Goal: Task Accomplishment & Management: Use online tool/utility

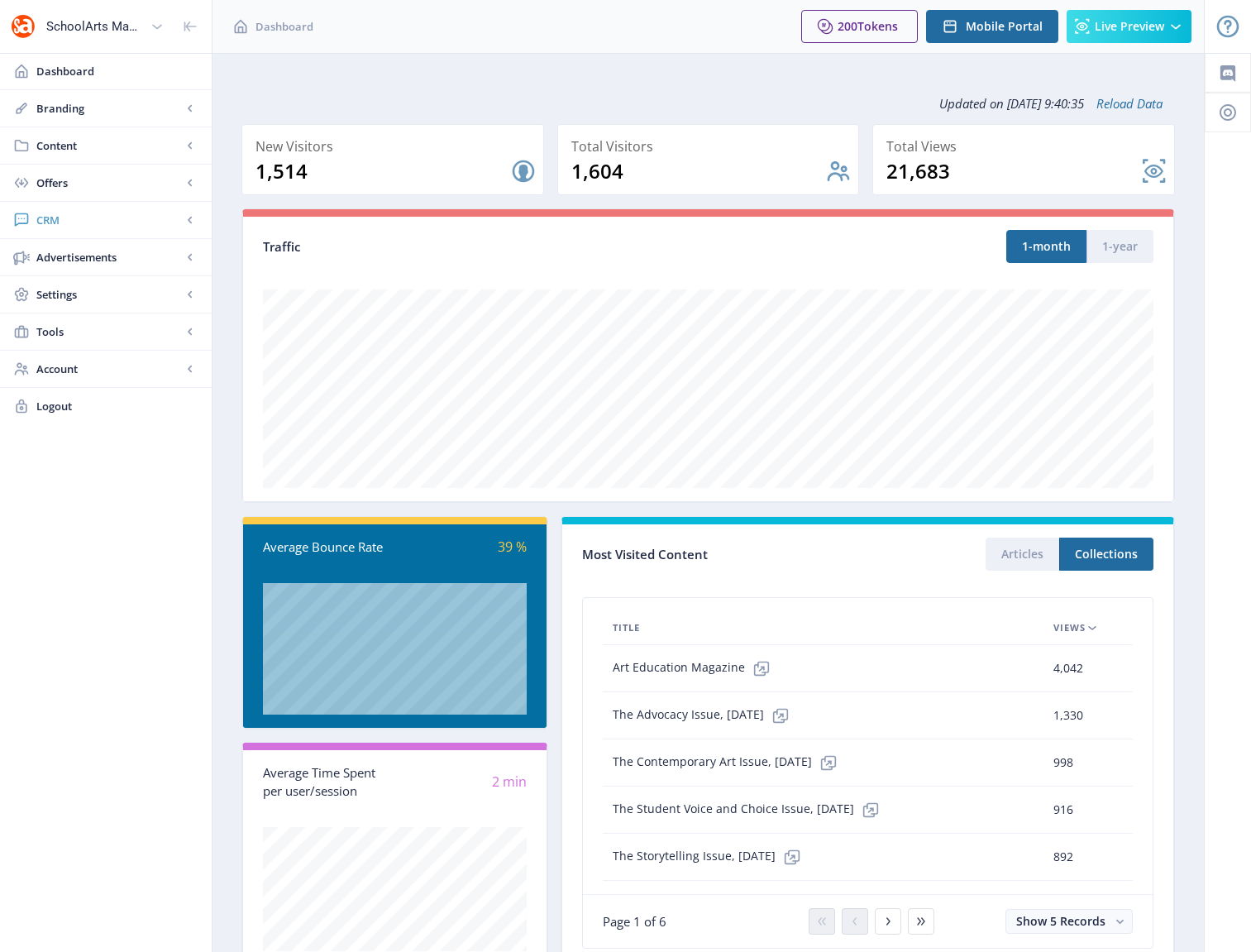
click at [55, 219] on span "CRM" at bounding box center [109, 220] width 146 height 17
click at [106, 334] on span "Advanced Analytics" at bounding box center [124, 331] width 142 height 17
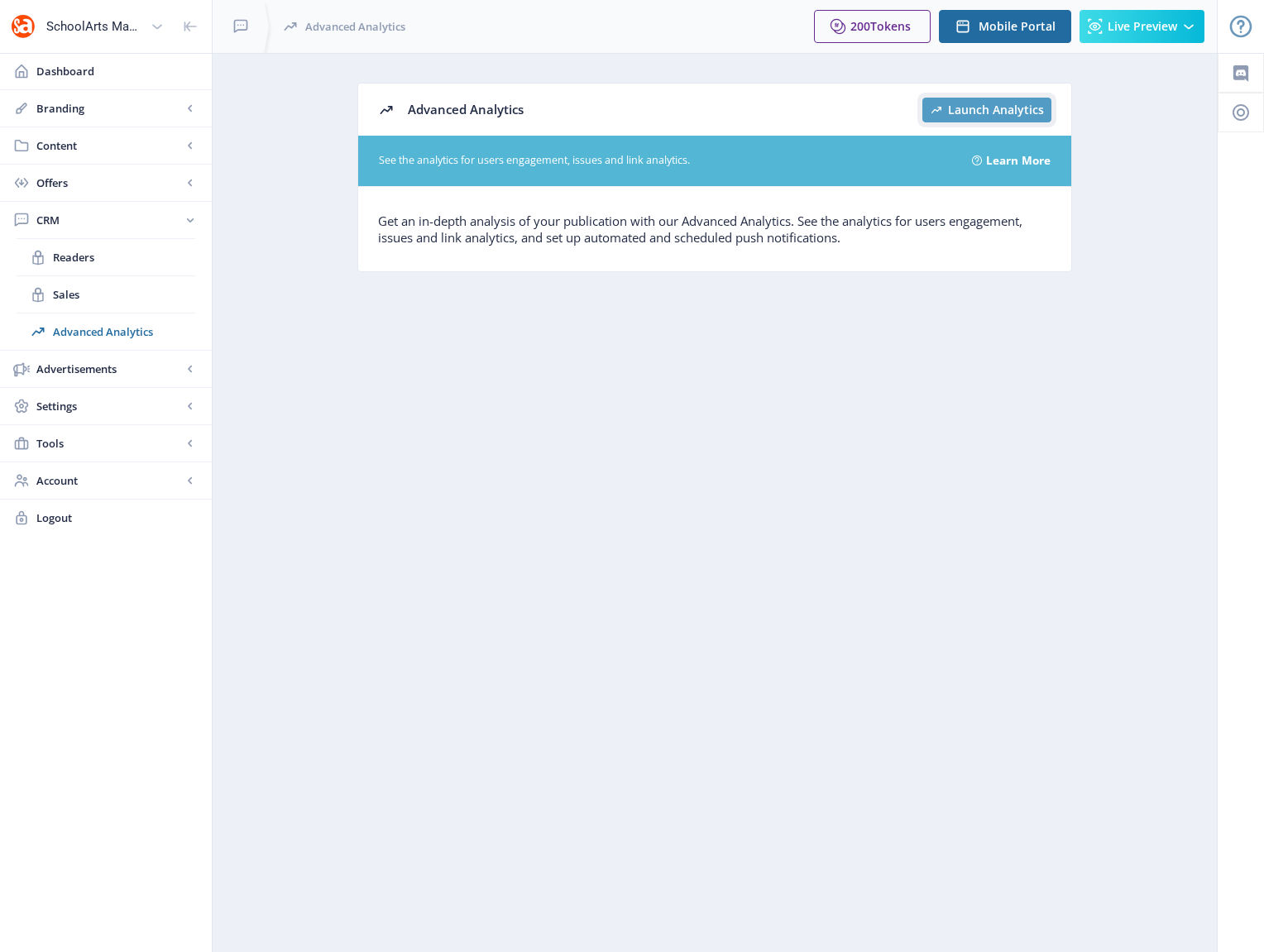
click at [1025, 112] on span "Launch Analytics" at bounding box center [996, 110] width 96 height 13
click at [76, 263] on span "Readers" at bounding box center [124, 257] width 142 height 17
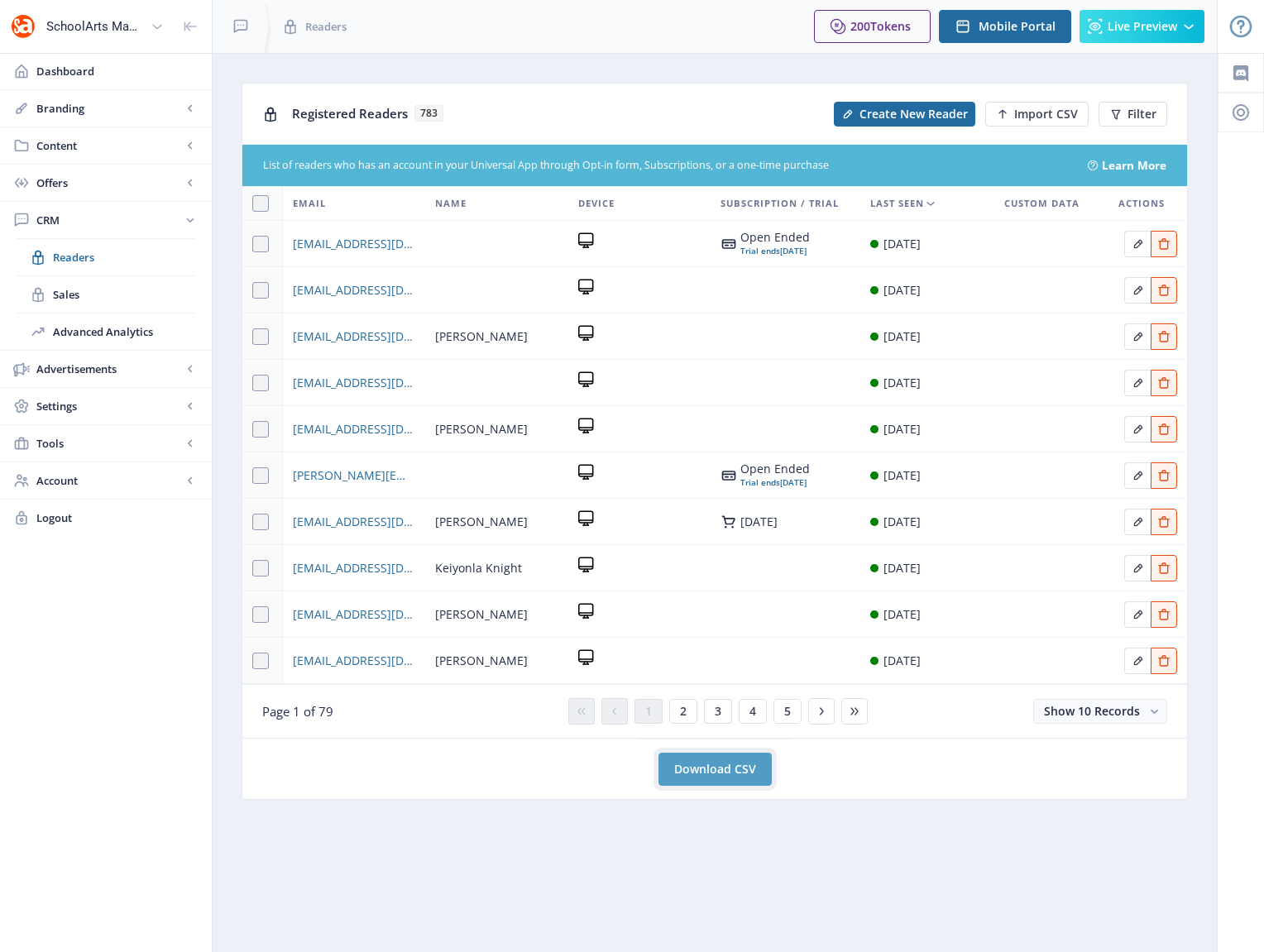
click at [710, 772] on link "Download CSV" at bounding box center [715, 768] width 114 height 33
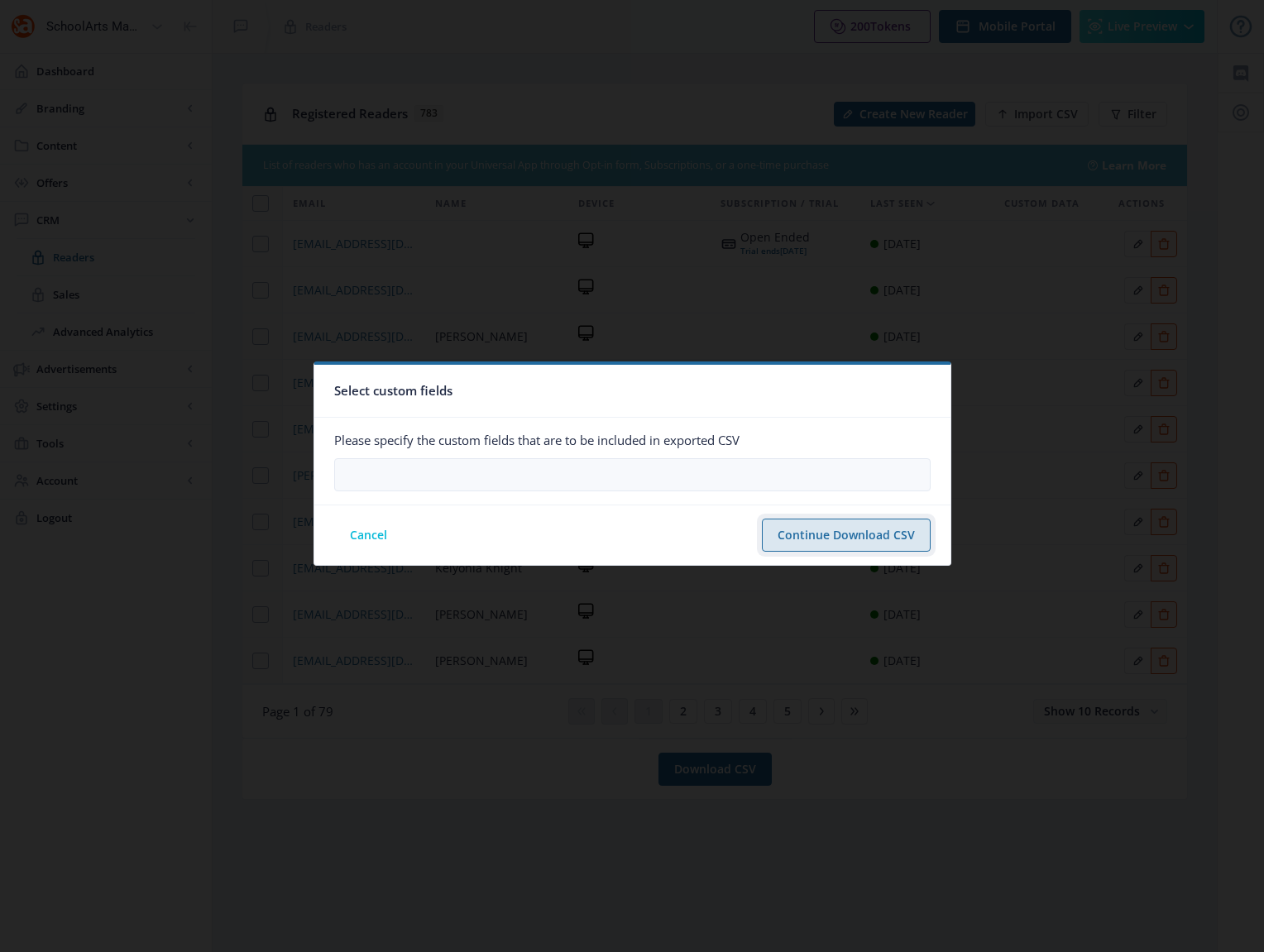
click at [805, 533] on button "Continue Download CSV" at bounding box center [846, 534] width 169 height 33
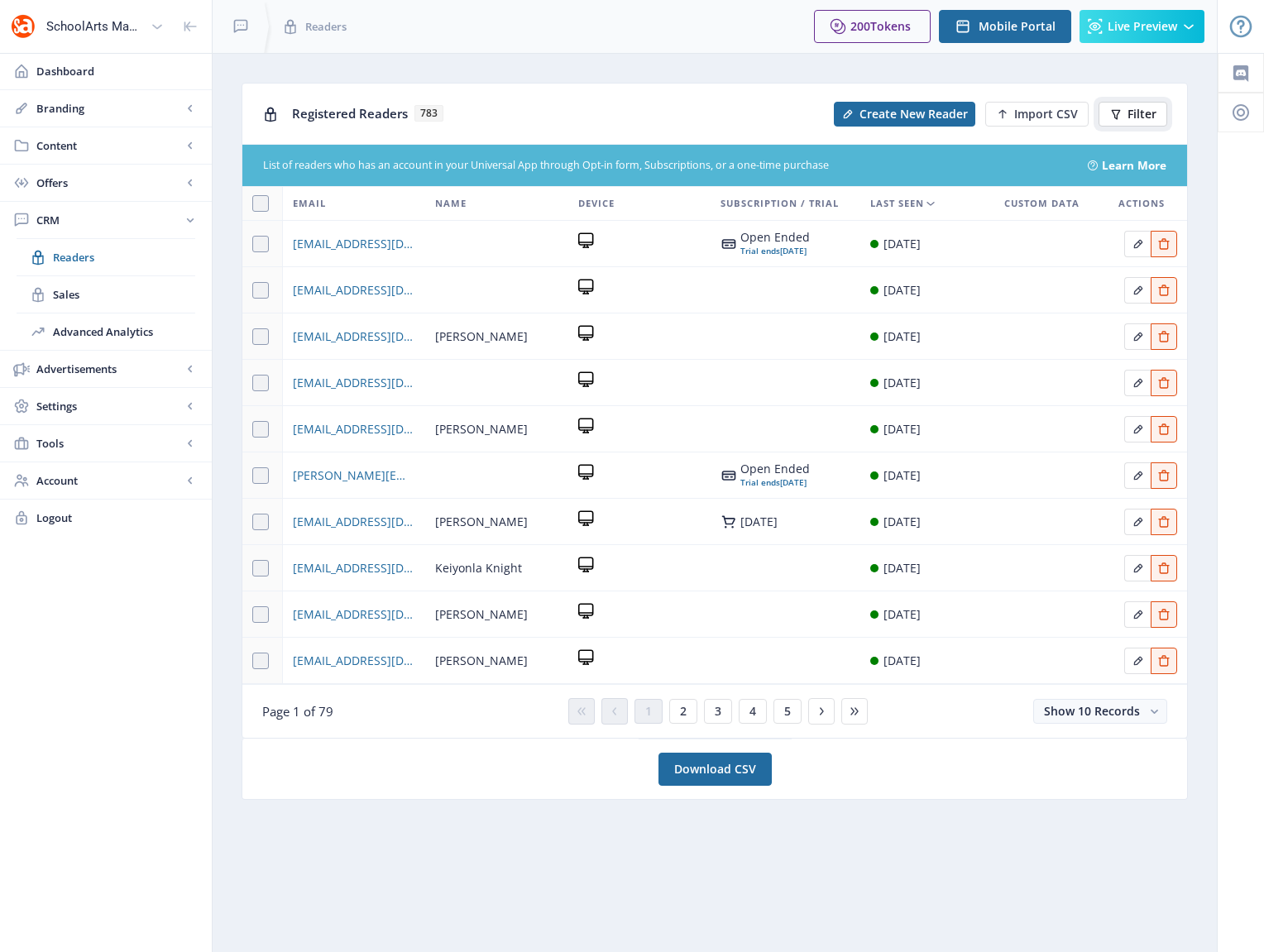
click at [1135, 107] on span "Filter" at bounding box center [1142, 114] width 29 height 13
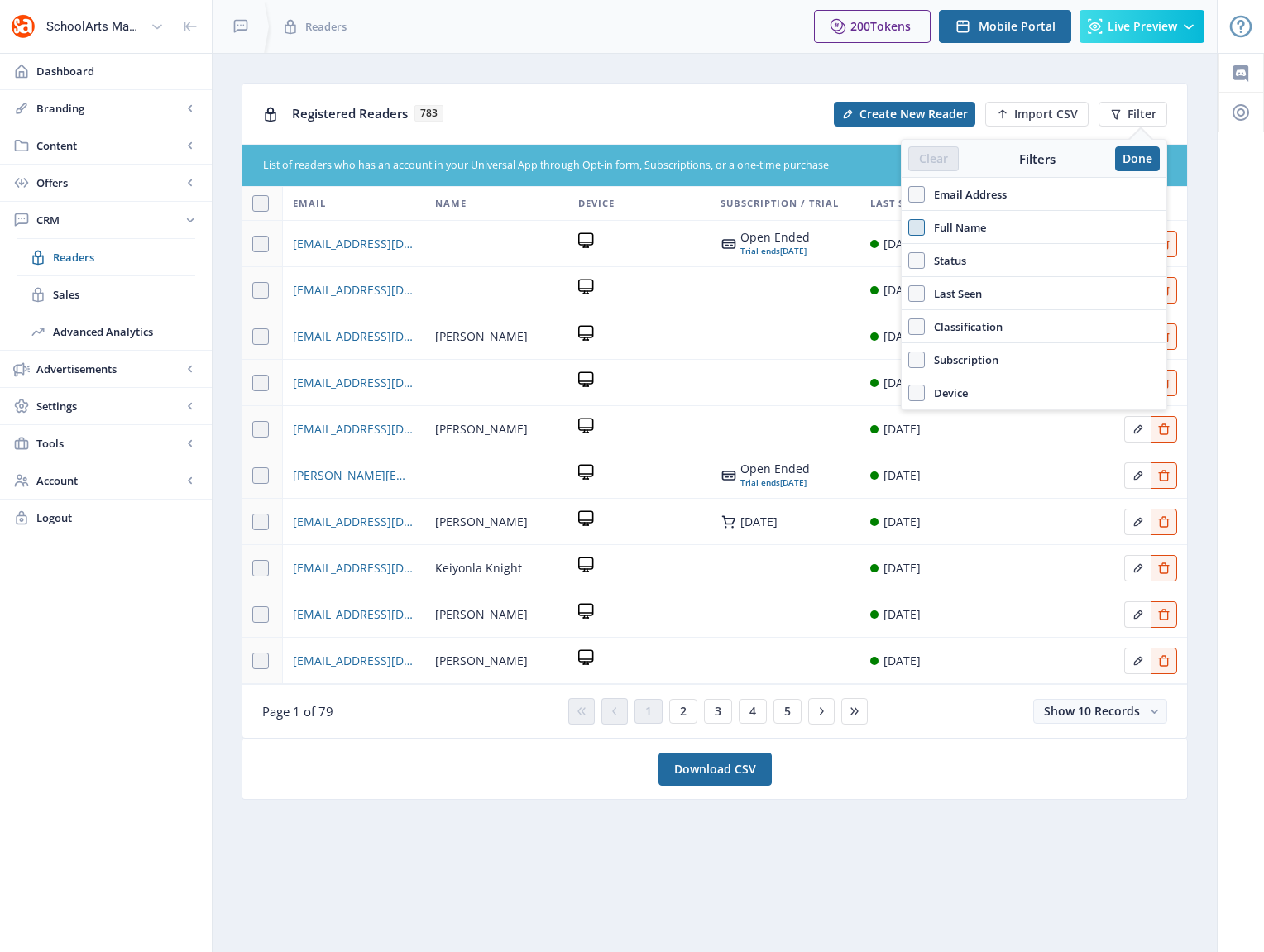
click at [920, 232] on span at bounding box center [916, 227] width 17 height 17
click at [909, 227] on input "Full Name" at bounding box center [908, 226] width 1 height 1
checkbox input "true"
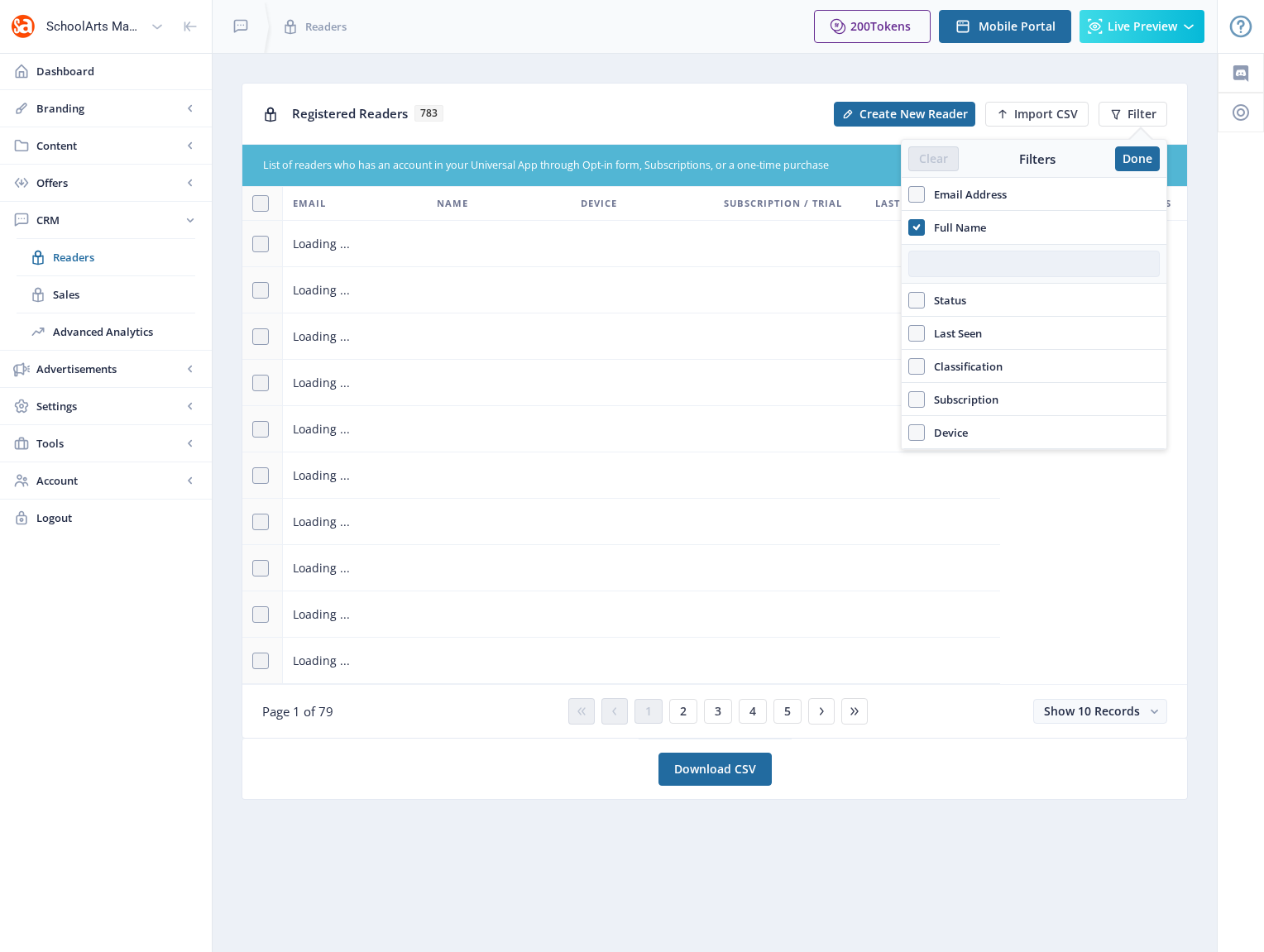
click at [956, 261] on input "text" at bounding box center [1033, 264] width 251 height 27
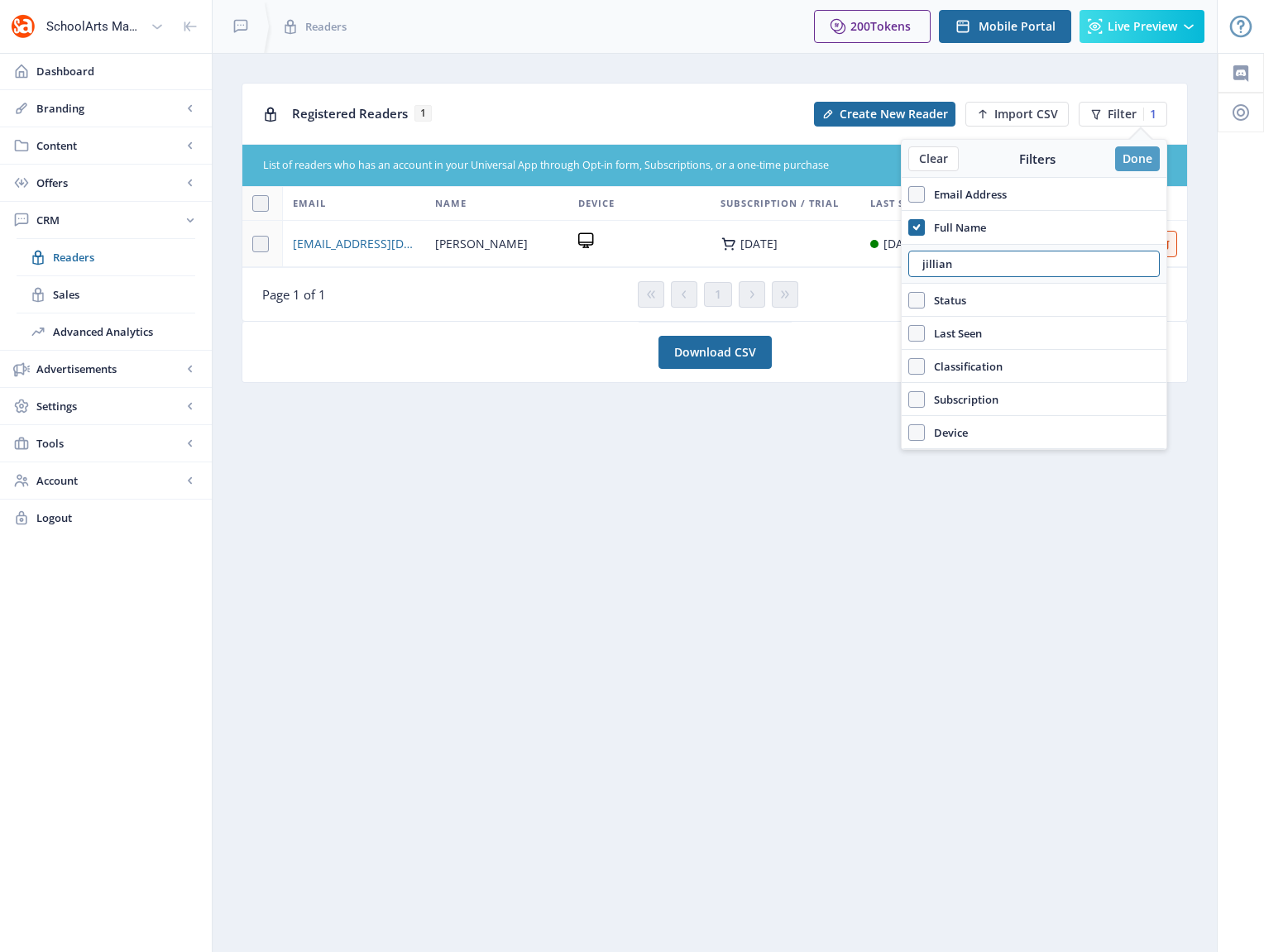
type input "jillian"
click at [1140, 164] on button "Done" at bounding box center [1137, 159] width 44 height 25
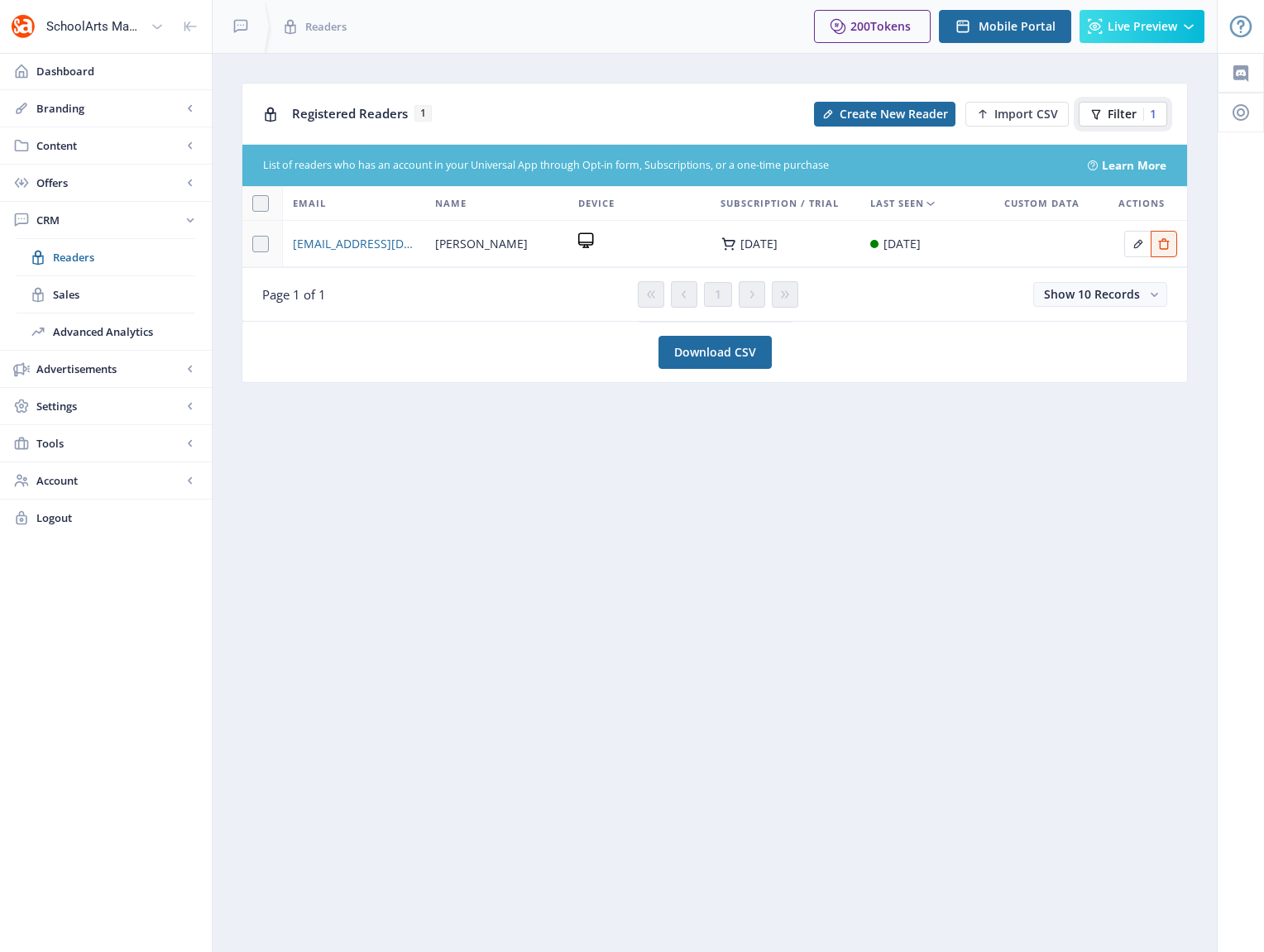
click at [1112, 109] on span "Filter" at bounding box center [1122, 114] width 29 height 13
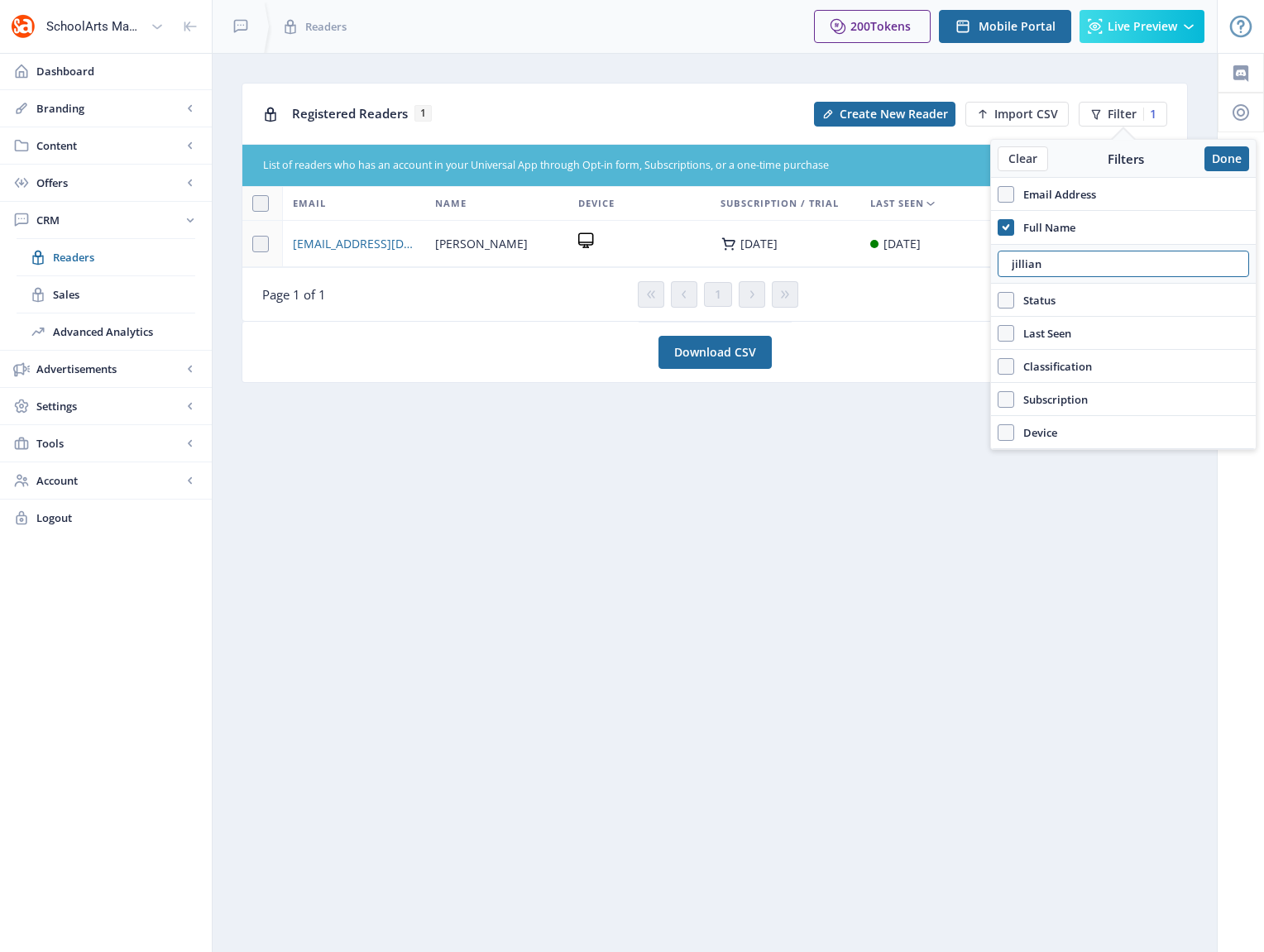
drag, startPoint x: 1036, startPoint y: 264, endPoint x: 988, endPoint y: 270, distance: 48.4
click at [988, 270] on nb-layout "SchoolArts Magazine Dashboard Branding App Appearance Brand Brief Pages SEO Web…" at bounding box center [632, 476] width 1264 height 952
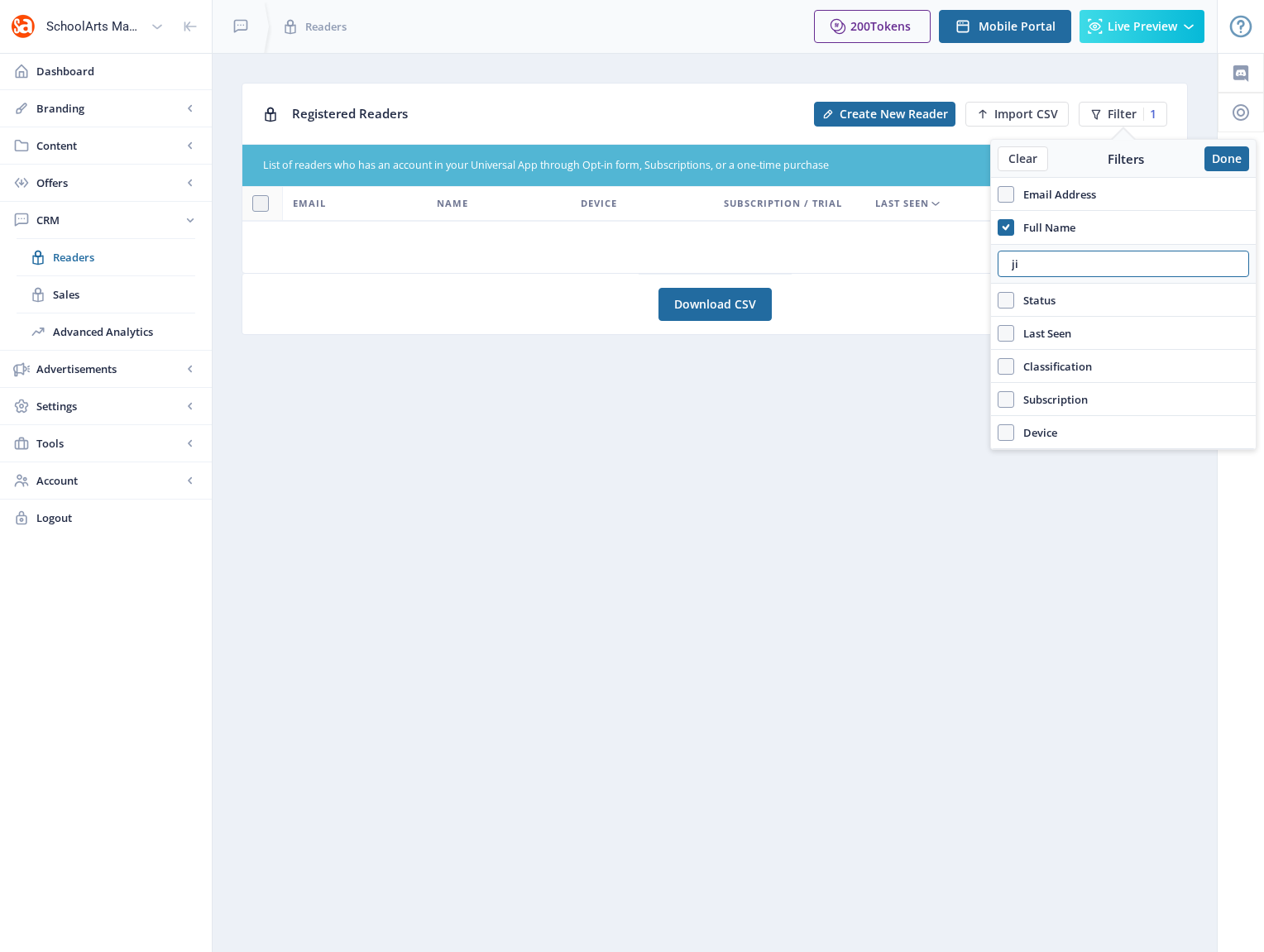
type input "j"
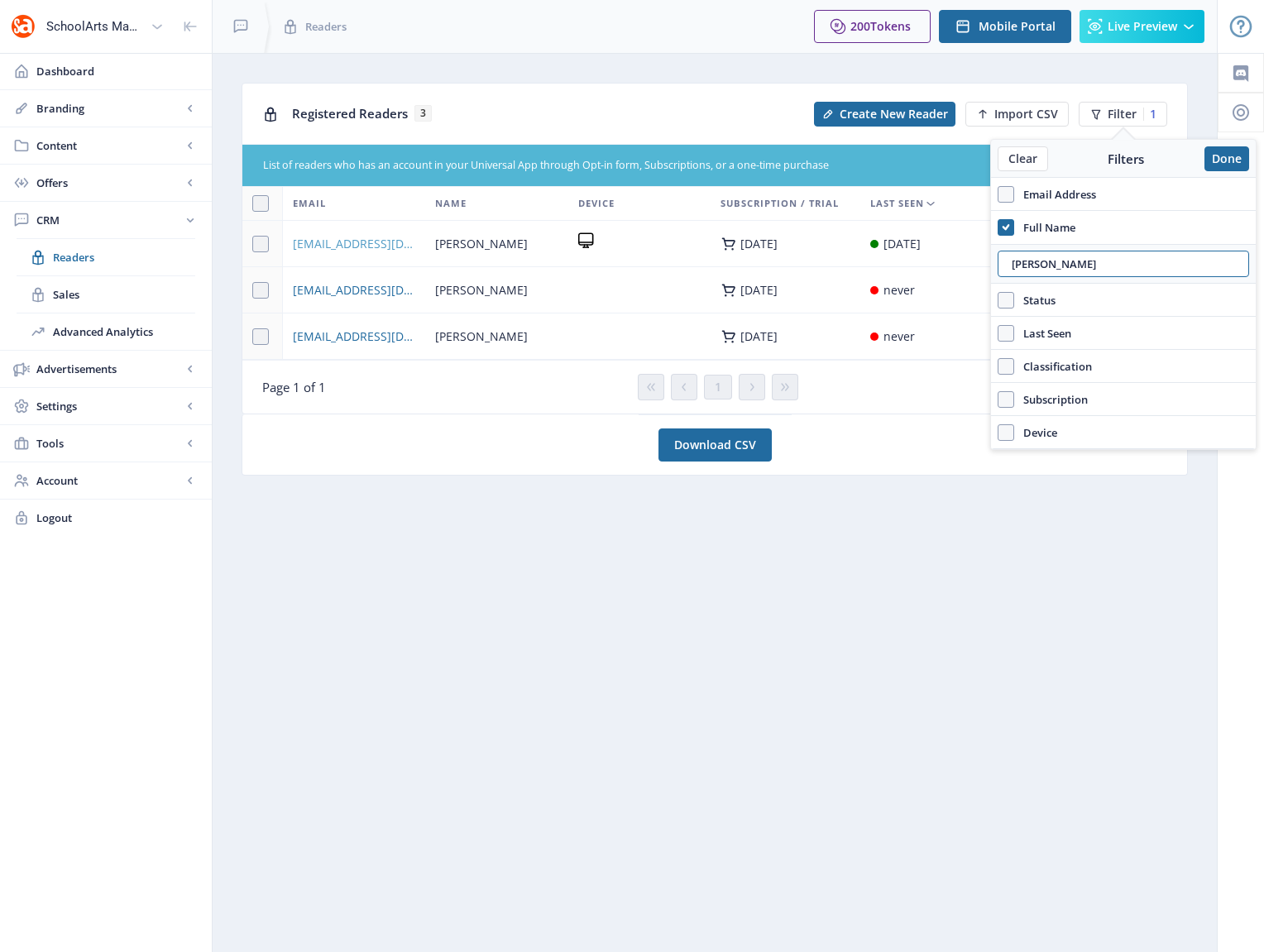
type input "[PERSON_NAME]"
click at [350, 245] on span "[EMAIL_ADDRESS][DOMAIN_NAME]" at bounding box center [354, 244] width 123 height 20
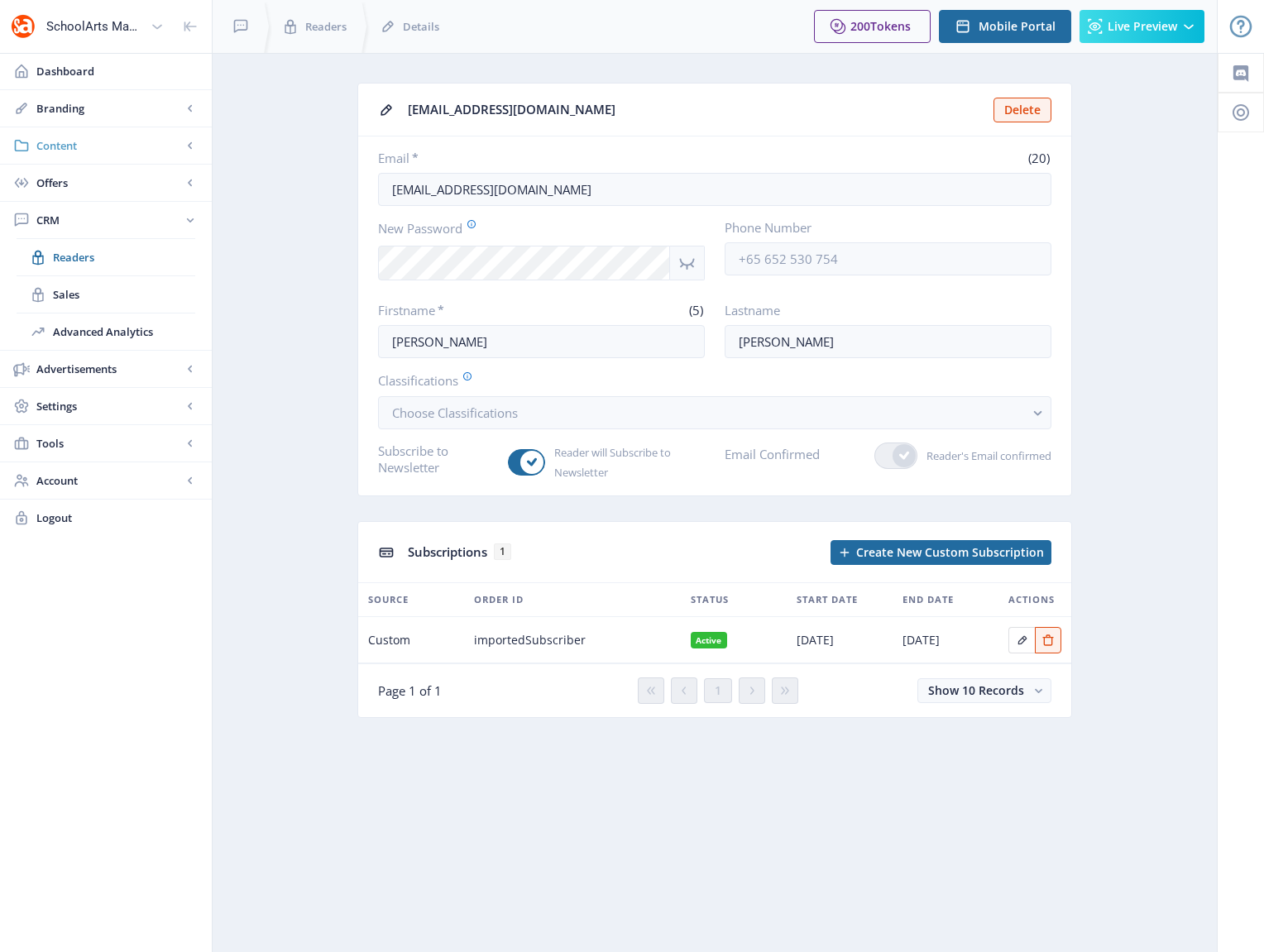
click at [69, 146] on span "Content" at bounding box center [109, 146] width 146 height 17
click at [79, 219] on span "Collections" at bounding box center [124, 220] width 142 height 17
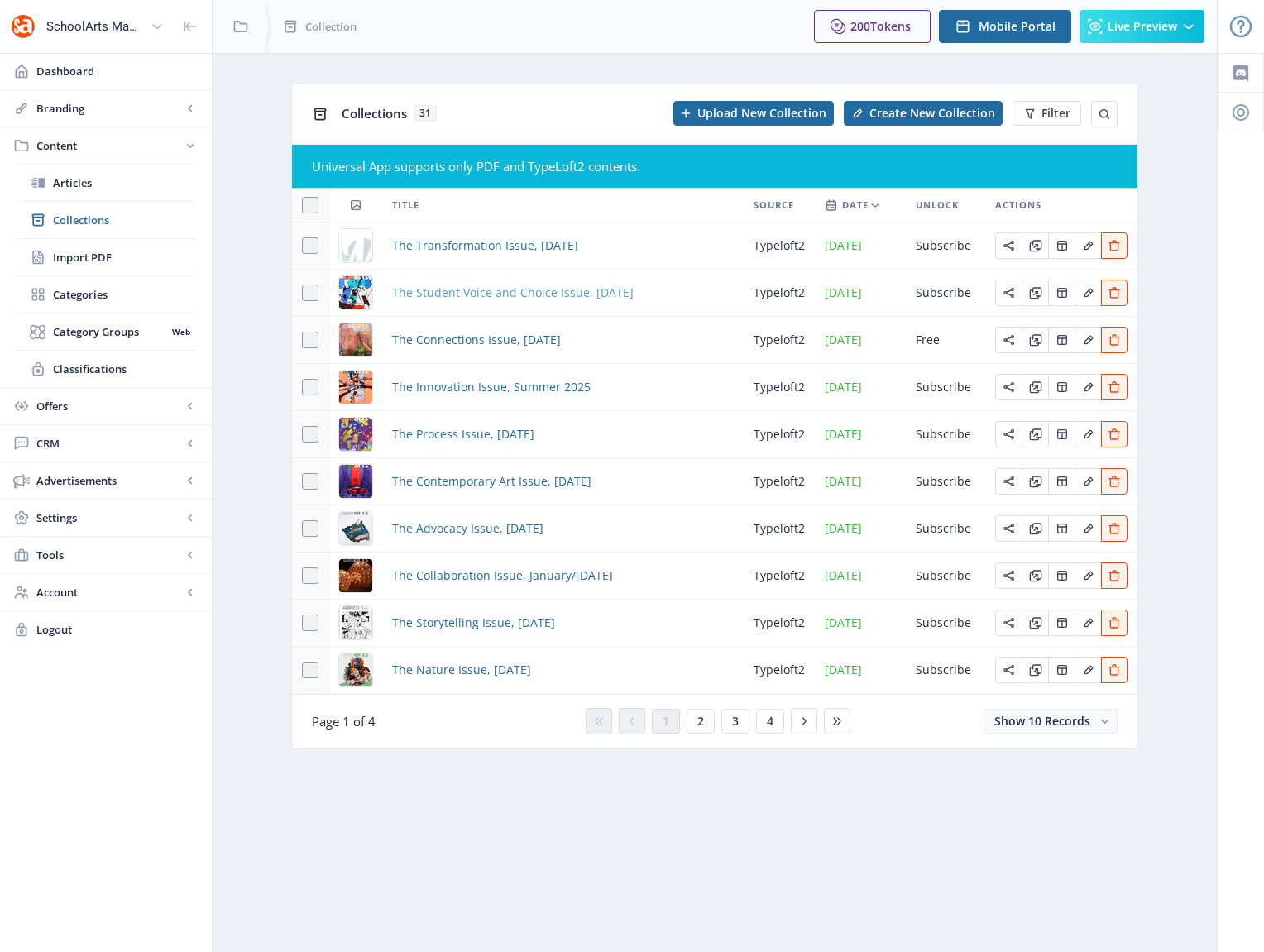
click at [473, 295] on span "The Student Voice and Choice Issue, [DATE]" at bounding box center [513, 293] width 241 height 20
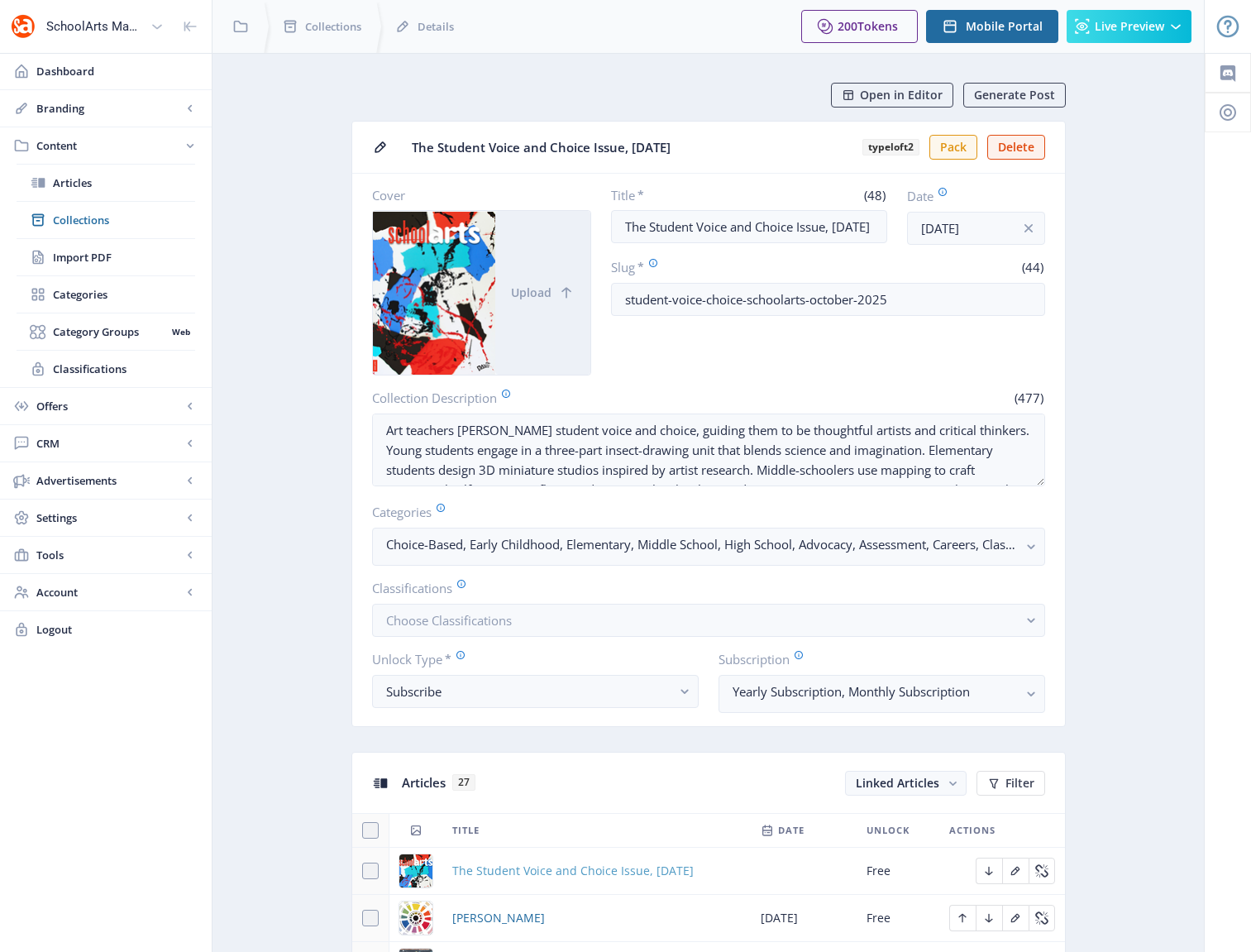
click at [491, 868] on span "The Student Voice and Choice Issue, [DATE]" at bounding box center [573, 870] width 241 height 20
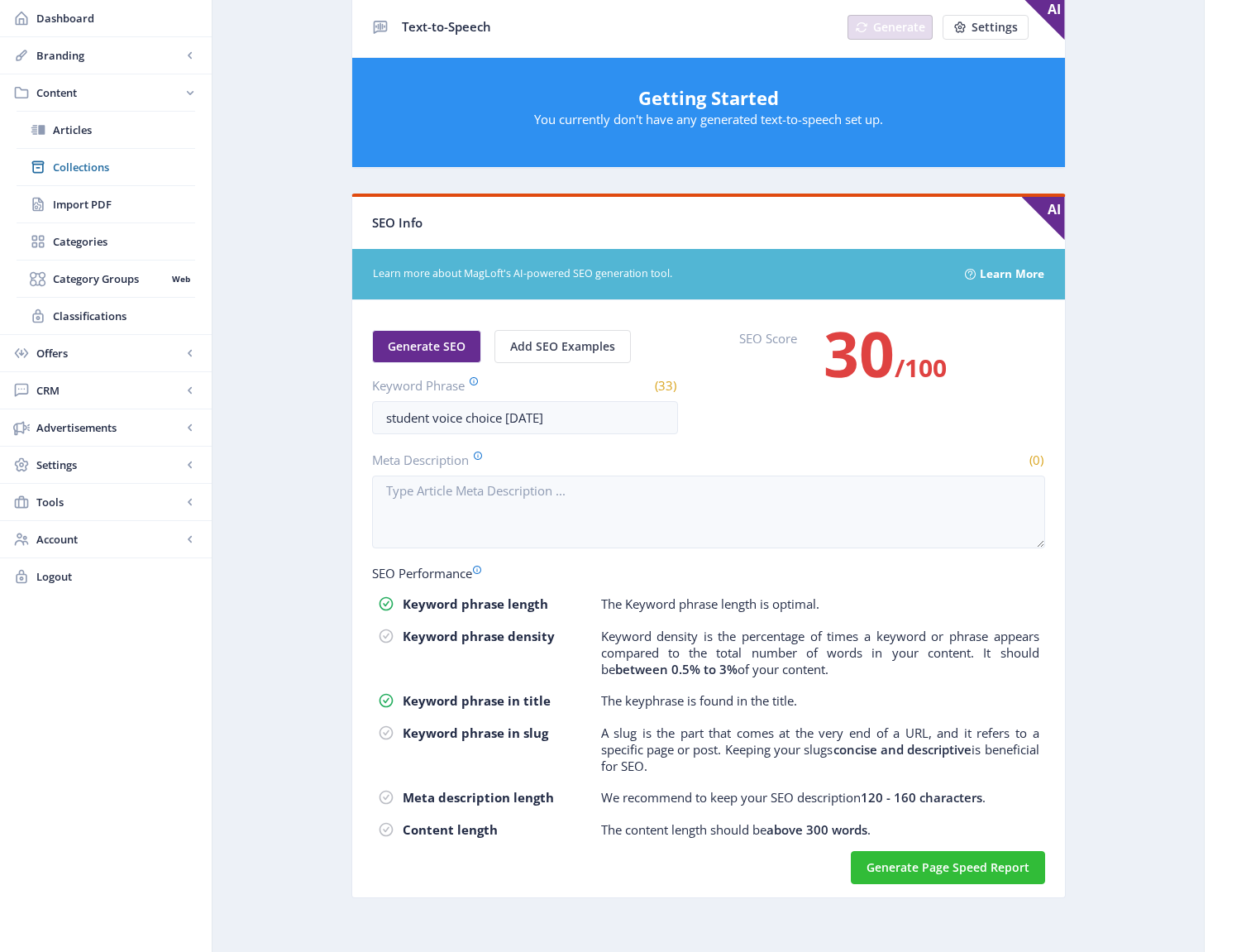
scroll to position [684, 0]
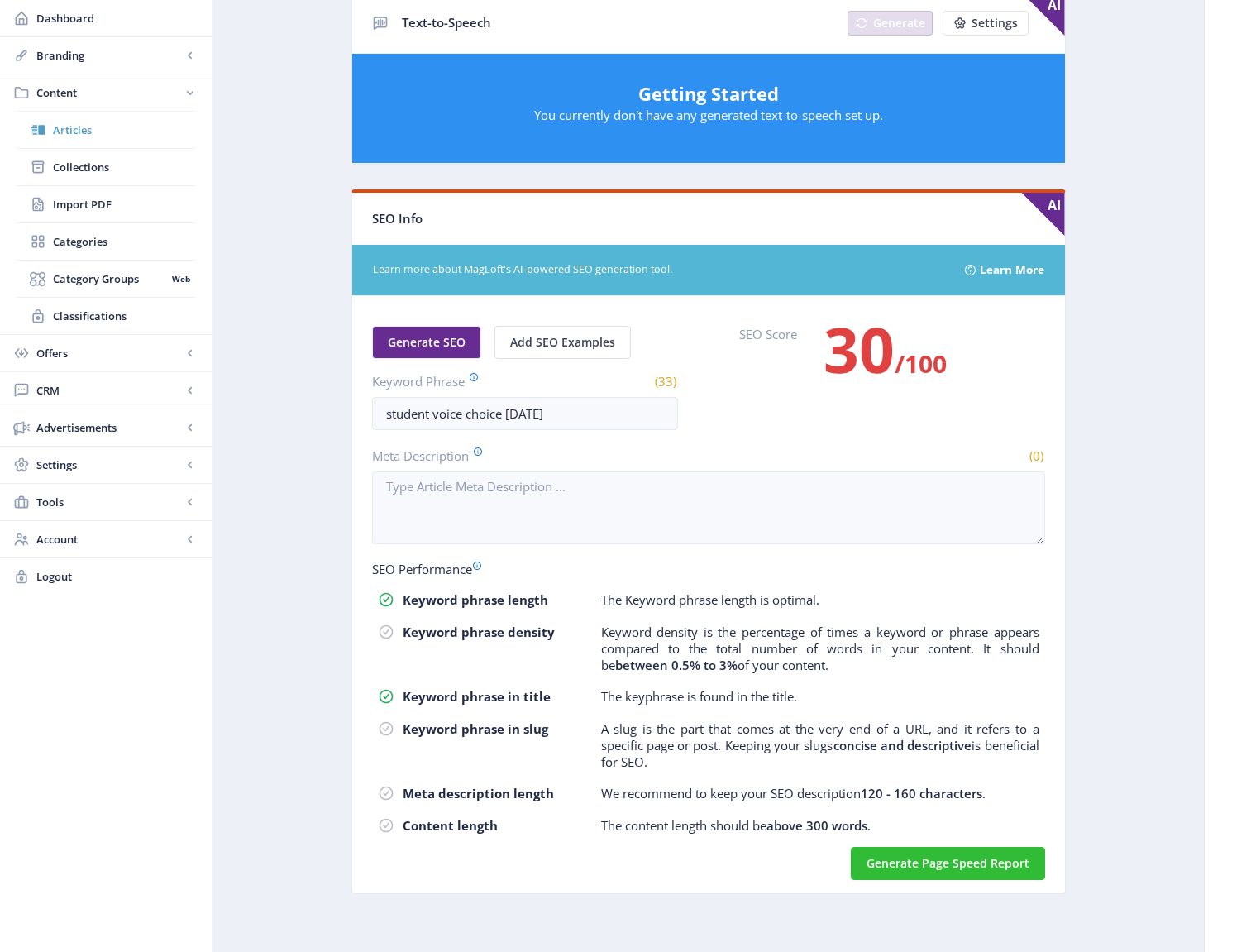
click at [74, 137] on span "Articles" at bounding box center [124, 130] width 142 height 17
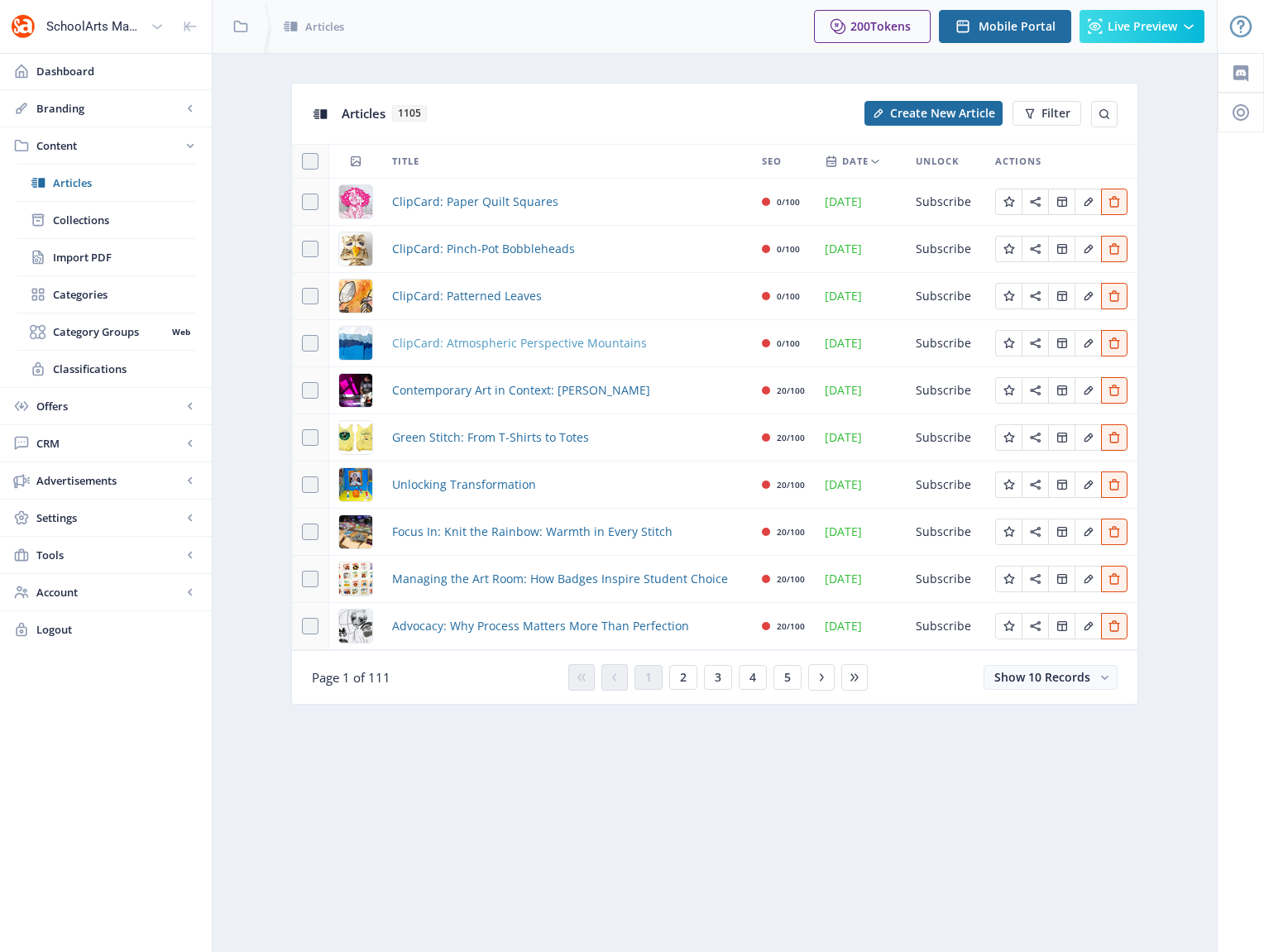
click at [483, 344] on span "ClipCard: Atmospheric Perspective Mountains" at bounding box center [519, 343] width 255 height 20
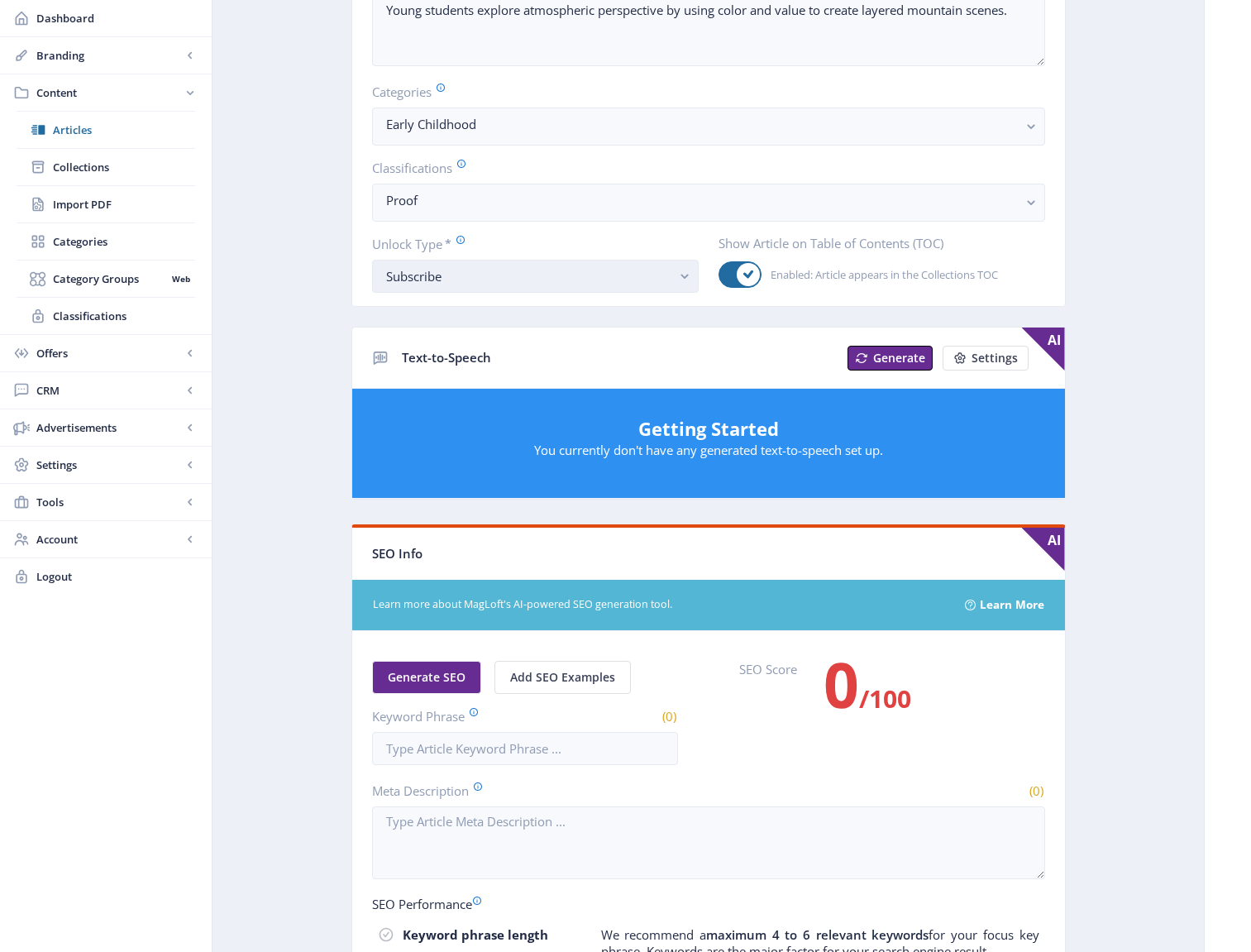
scroll to position [369, 0]
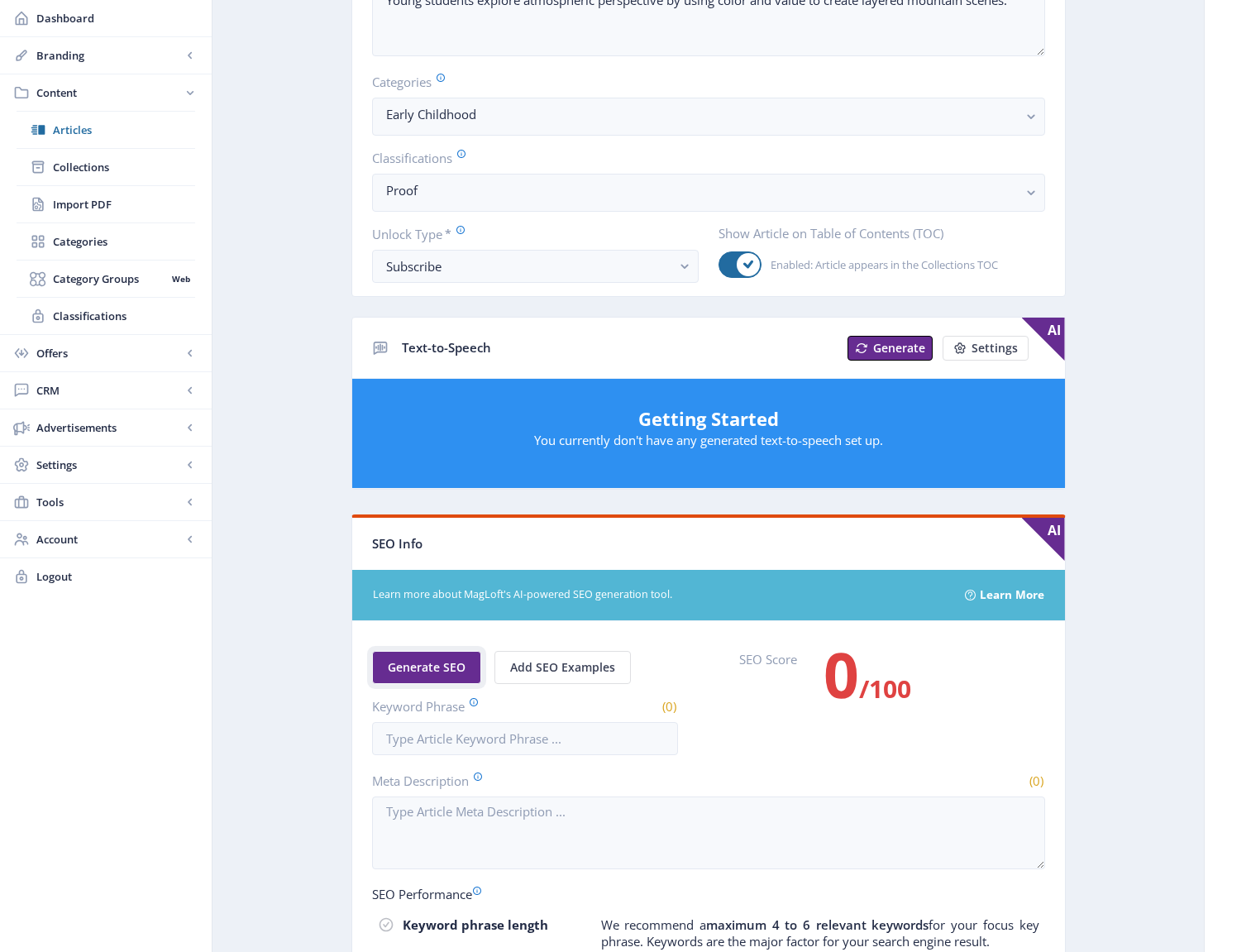
click at [413, 673] on span "Generate SEO" at bounding box center [427, 667] width 78 height 13
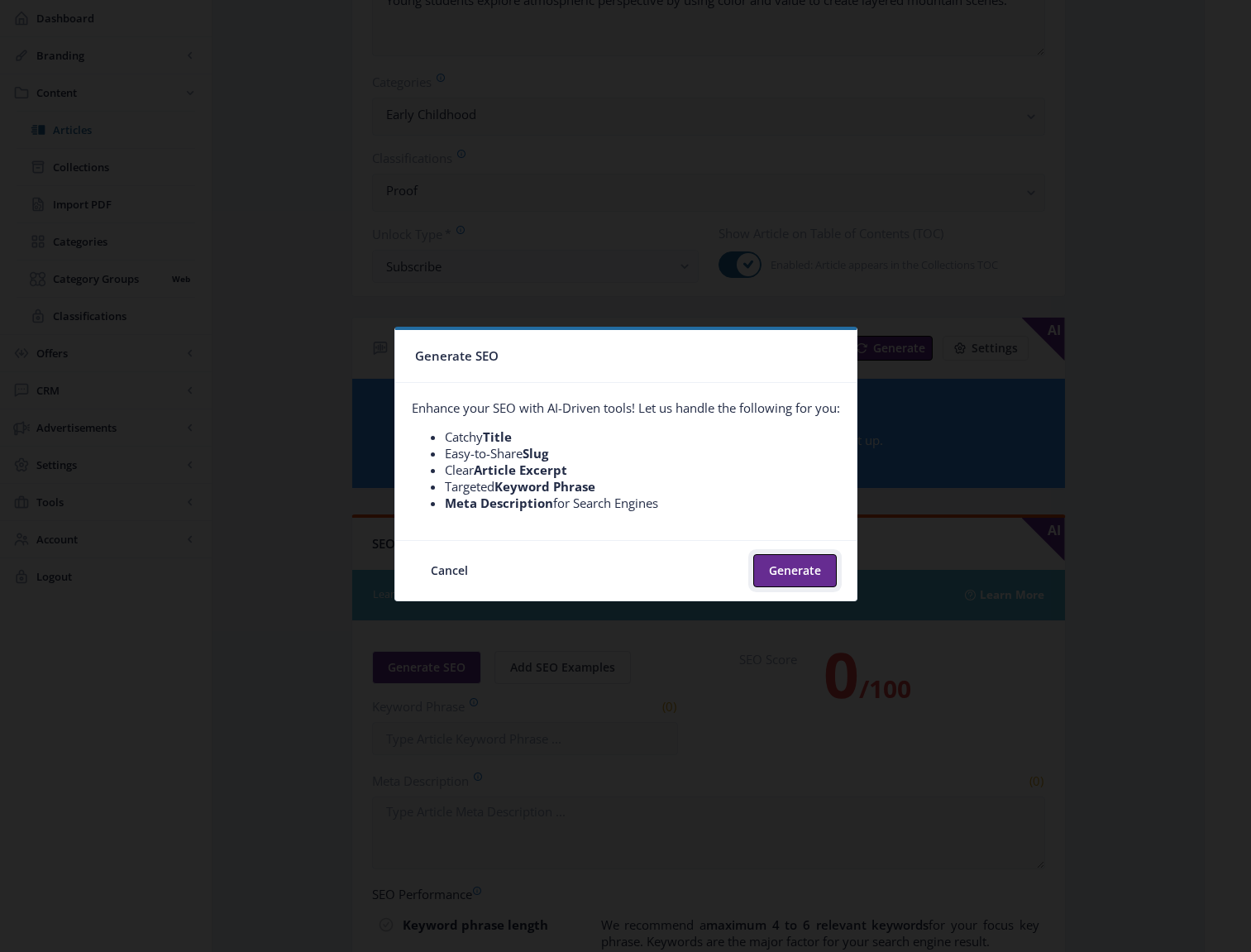
click at [809, 566] on button "Generate" at bounding box center [795, 570] width 83 height 33
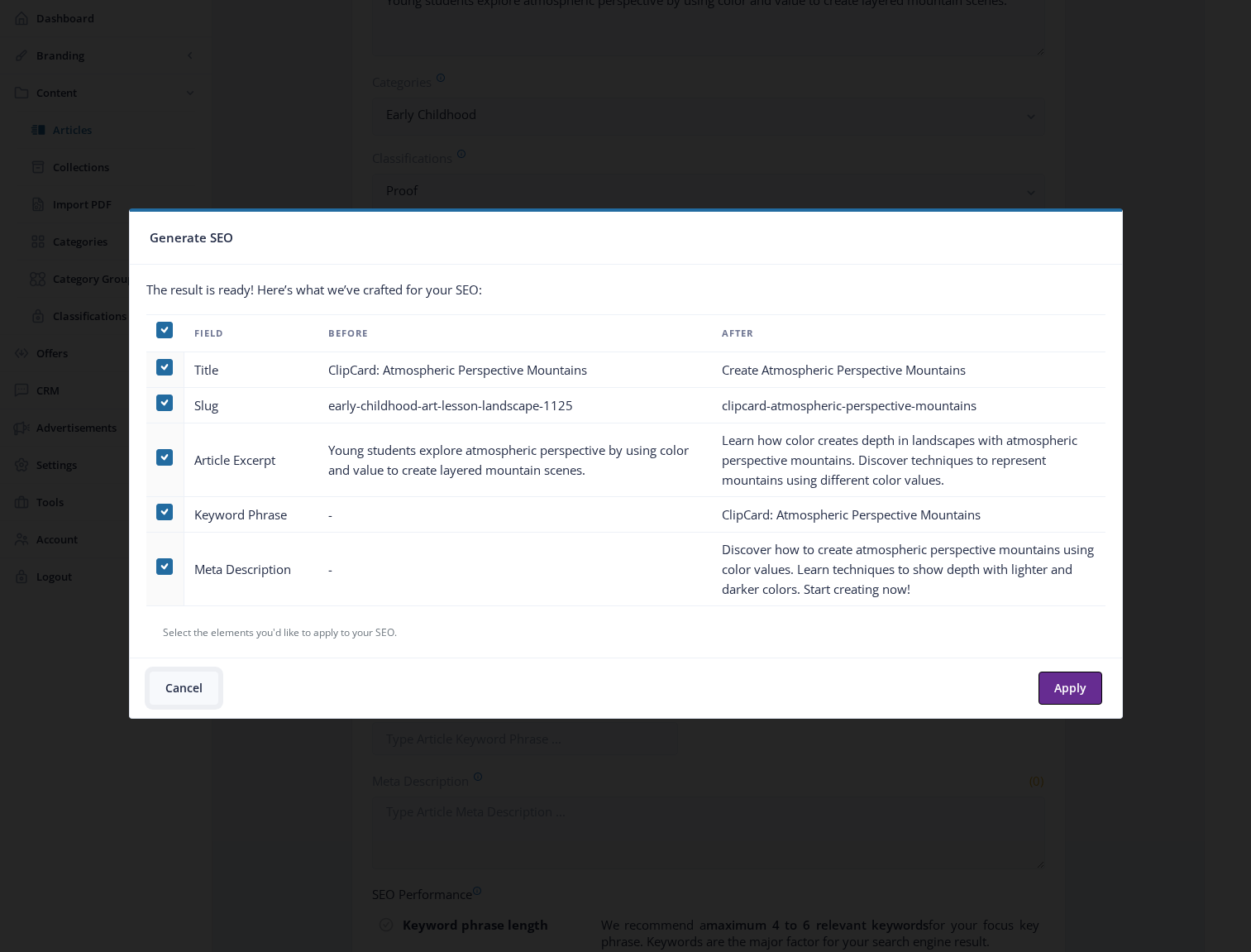
click at [196, 690] on button "Cancel" at bounding box center [184, 688] width 68 height 33
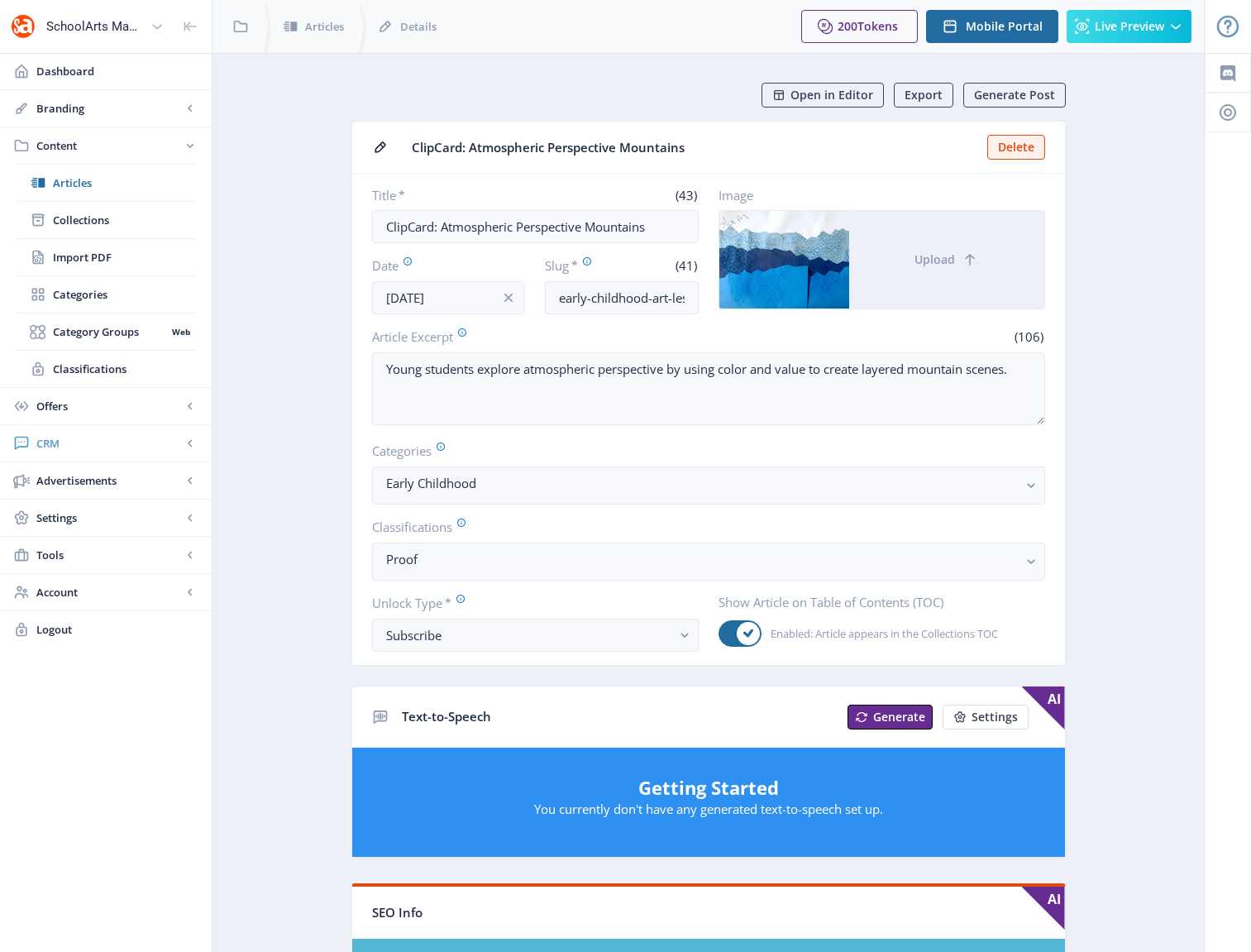
click at [51, 434] on link "CRM" at bounding box center [106, 443] width 212 height 36
click at [79, 257] on span "Readers" at bounding box center [124, 257] width 142 height 17
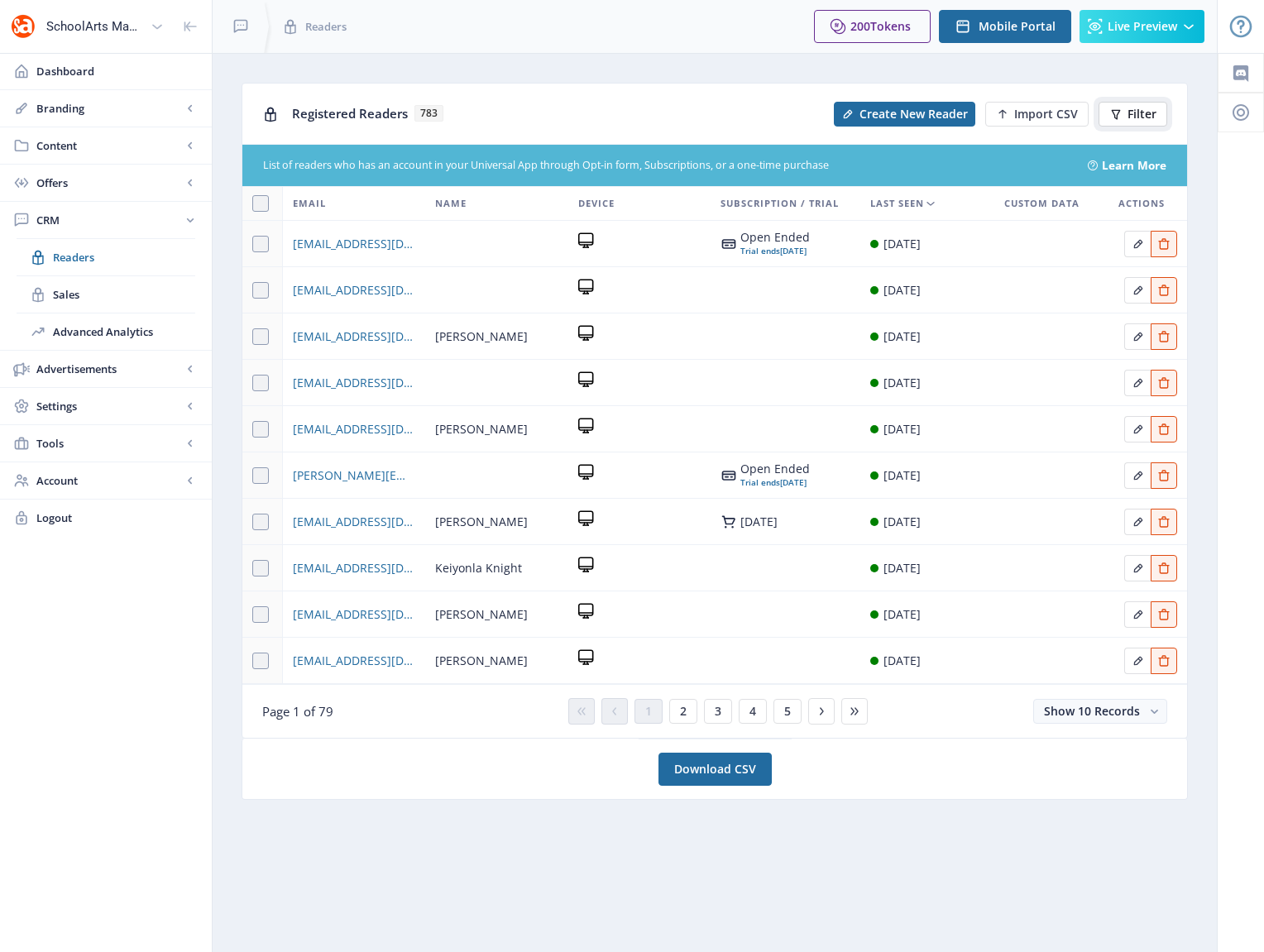
click at [1145, 116] on span "Filter" at bounding box center [1142, 114] width 29 height 13
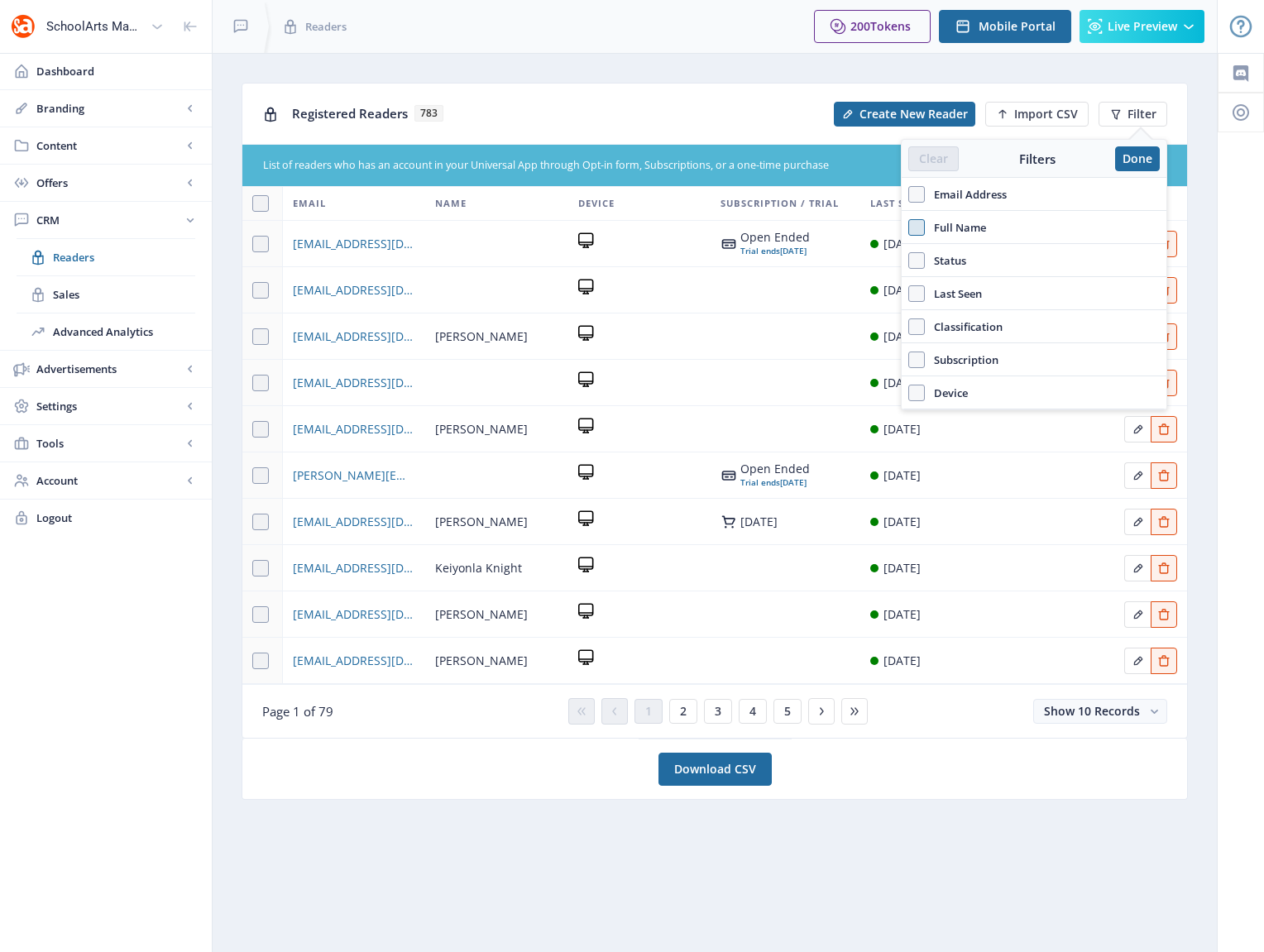
click at [919, 225] on span at bounding box center [916, 227] width 17 height 17
click at [909, 226] on input "Full Name" at bounding box center [908, 226] width 1 height 1
checkbox input "true"
click at [992, 256] on input "text" at bounding box center [1033, 264] width 251 height 27
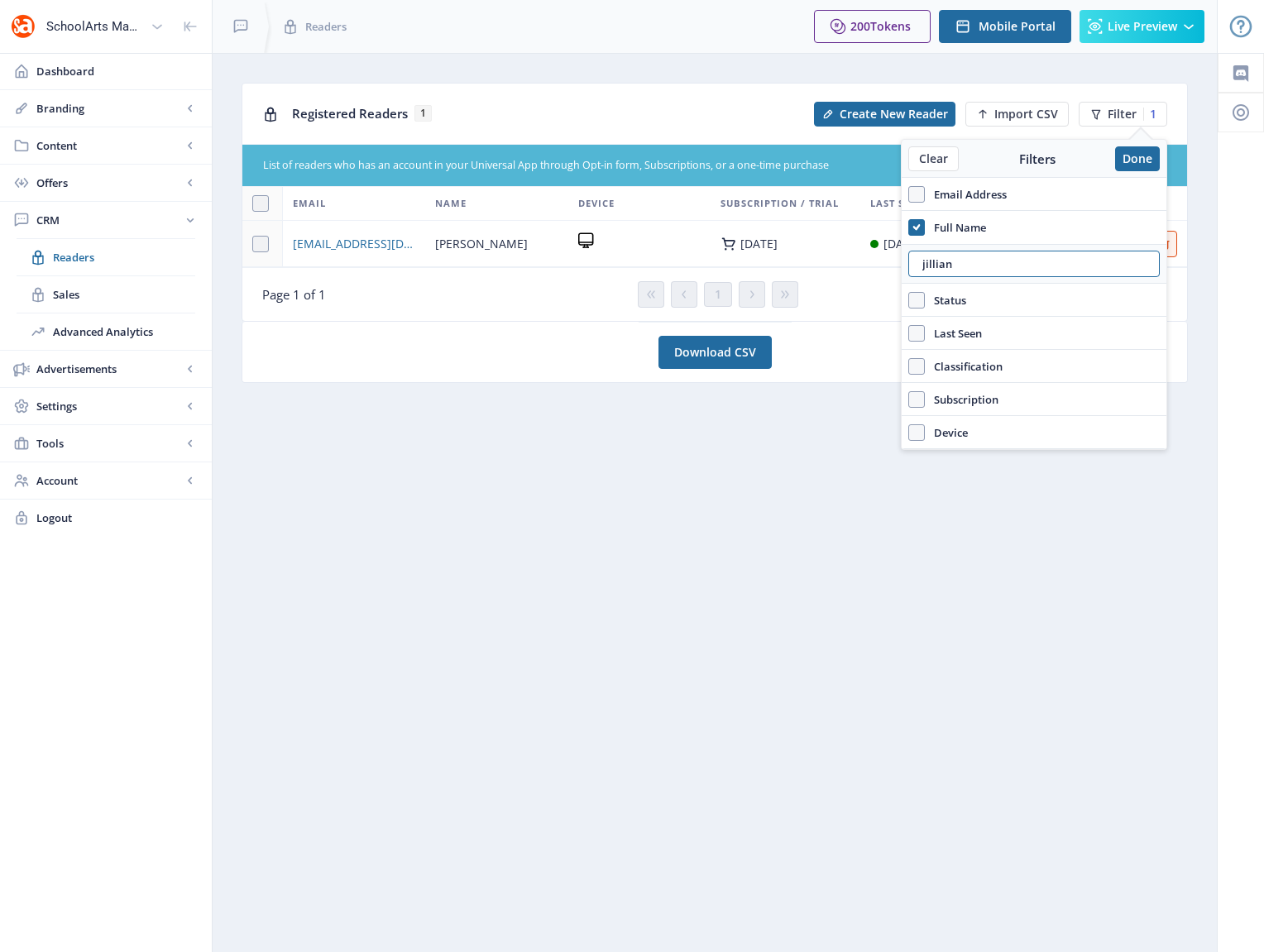
type input "jillian"
click at [1140, 155] on button "Done" at bounding box center [1137, 159] width 44 height 25
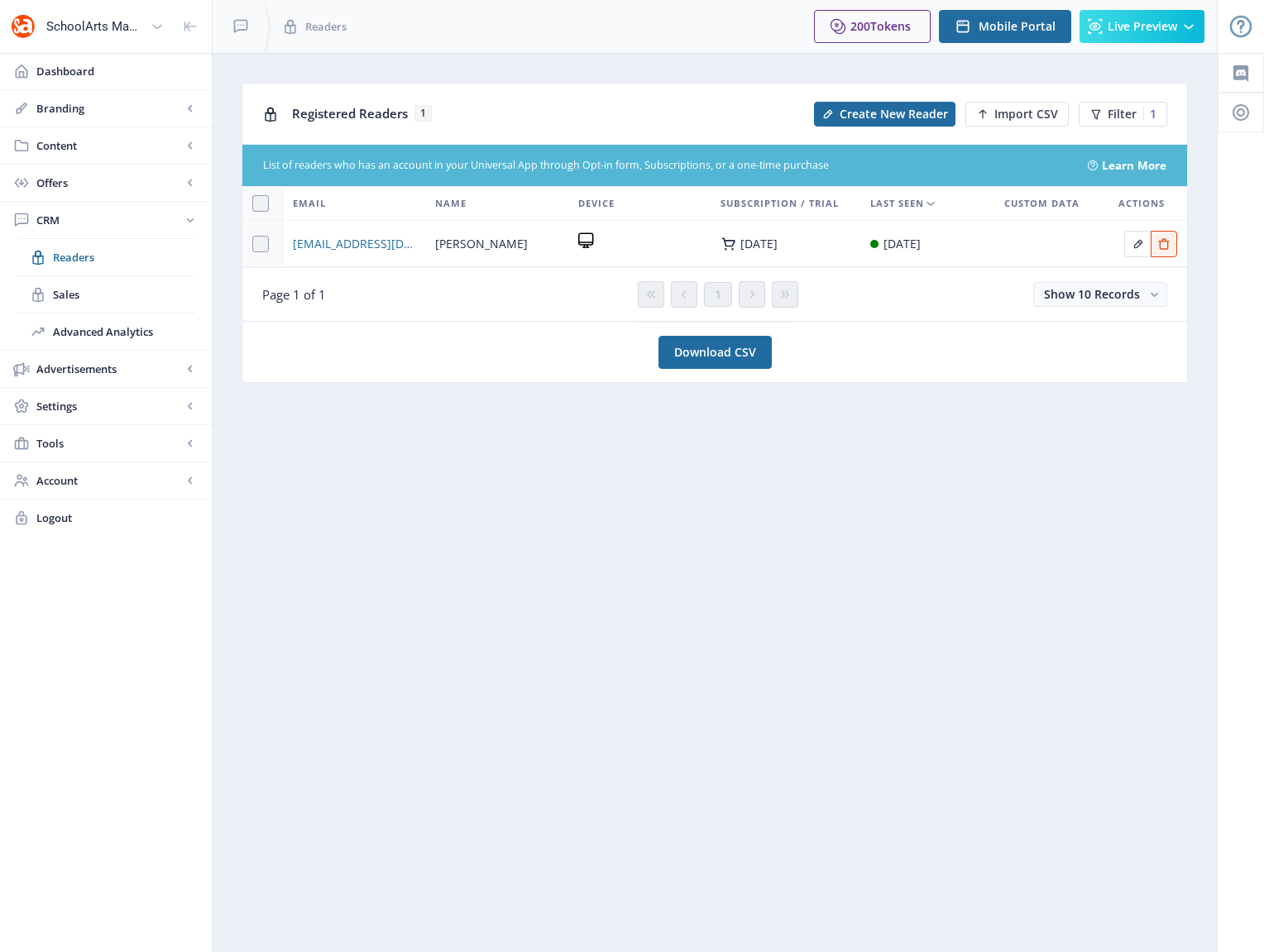
drag, startPoint x: 516, startPoint y: 244, endPoint x: 412, endPoint y: 244, distance: 104.0
click at [412, 244] on tr "[EMAIL_ADDRESS][DOMAIN_NAME] [PERSON_NAME] [DATE] [DATE]" at bounding box center [715, 244] width 944 height 46
copy tr "[PERSON_NAME]"
click at [64, 153] on span "Content" at bounding box center [109, 146] width 146 height 17
click at [83, 226] on span "Collections" at bounding box center [124, 220] width 142 height 17
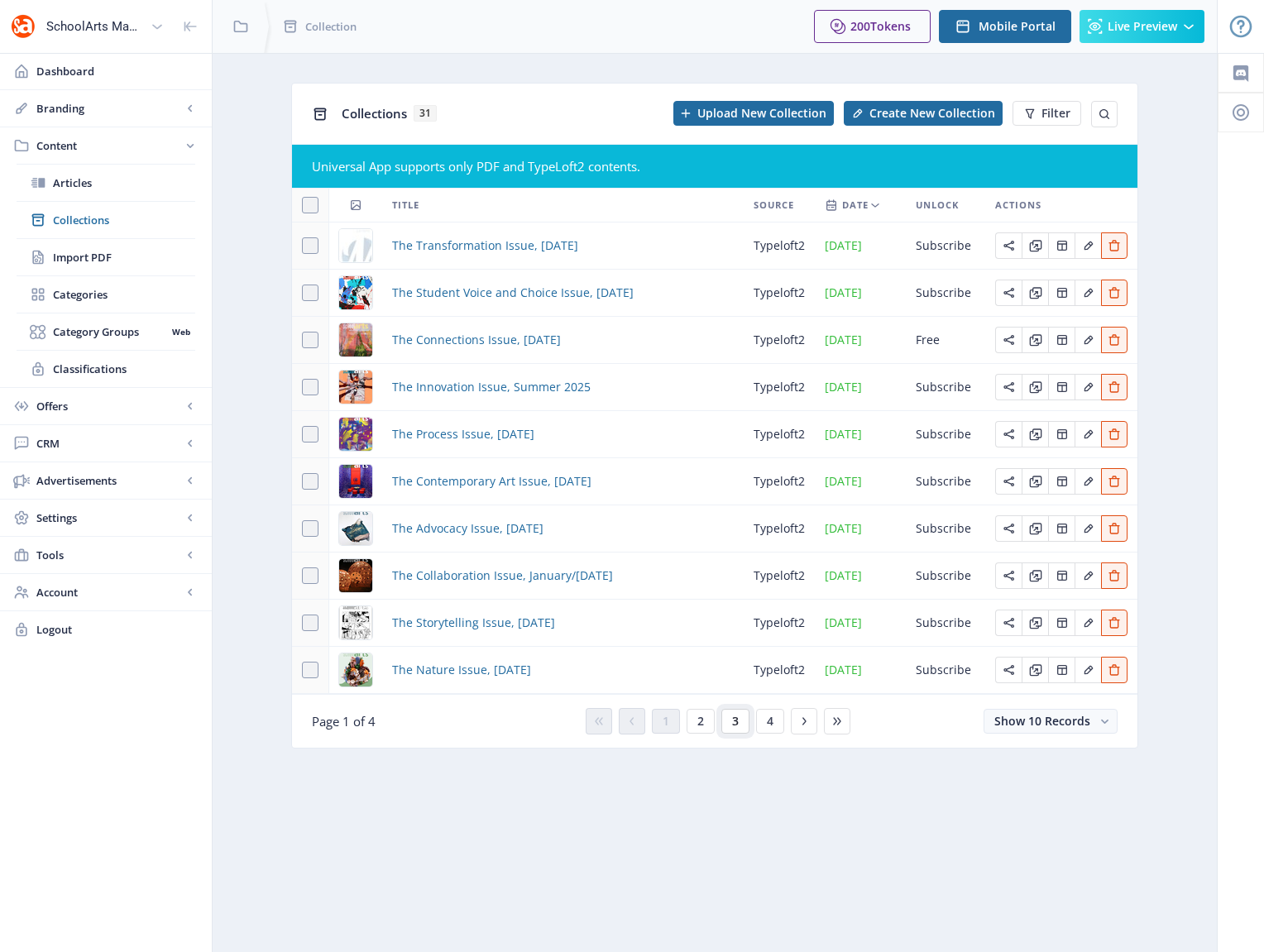
click at [731, 725] on button "3" at bounding box center [736, 721] width 28 height 25
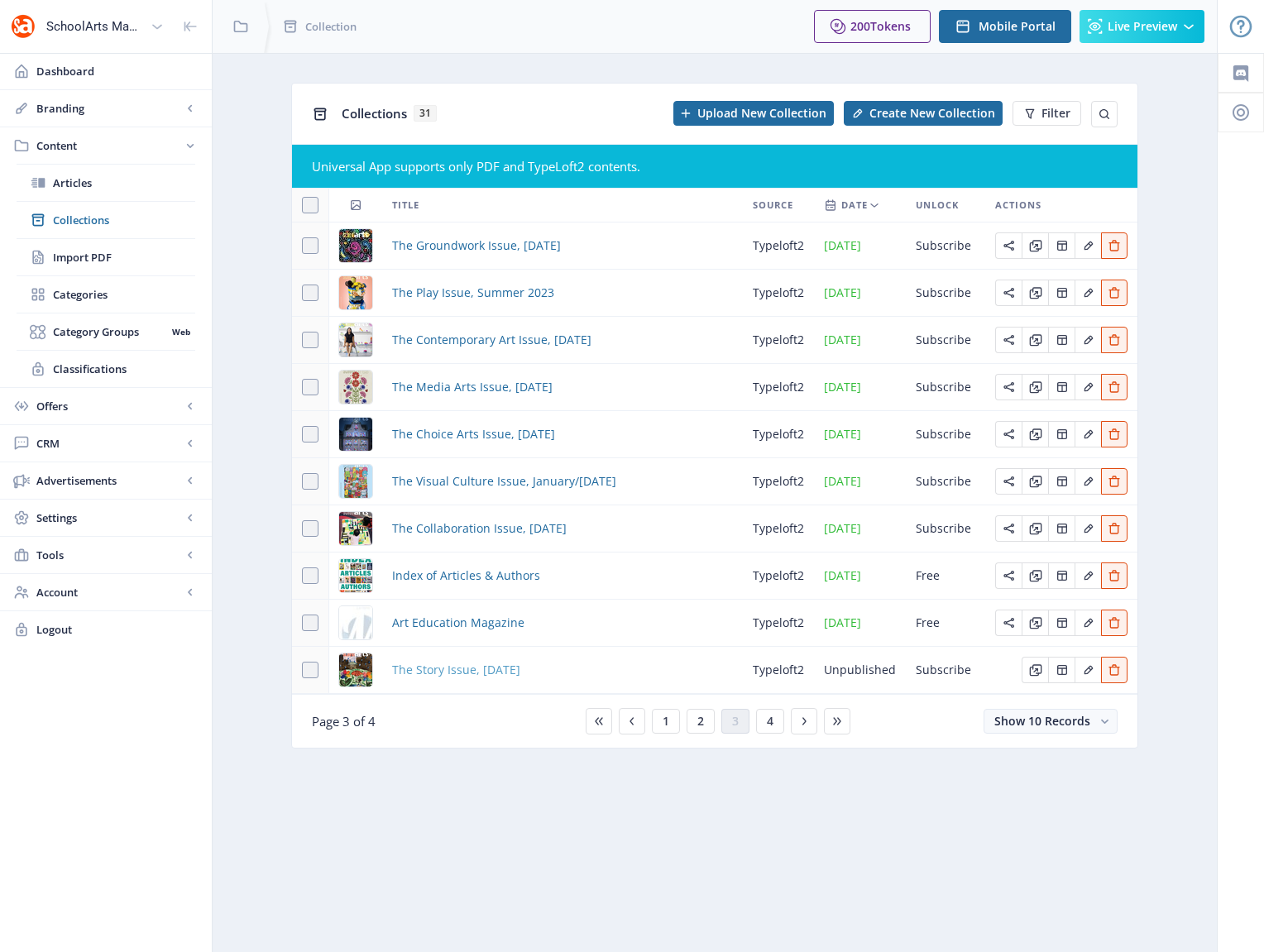
click at [516, 670] on span "The Story Issue, [DATE]" at bounding box center [456, 670] width 128 height 20
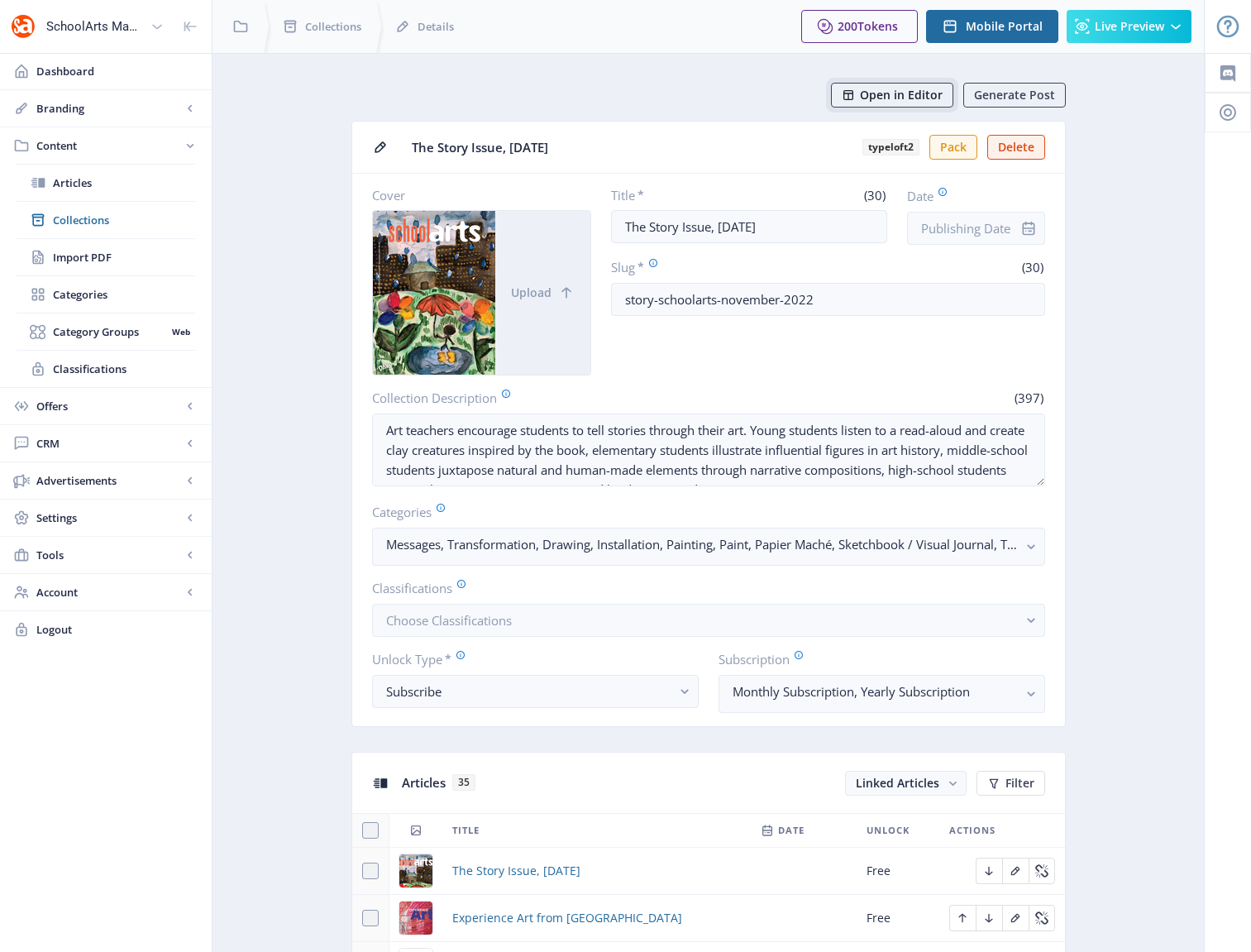
click at [866, 91] on span "Open in Editor" at bounding box center [901, 95] width 83 height 13
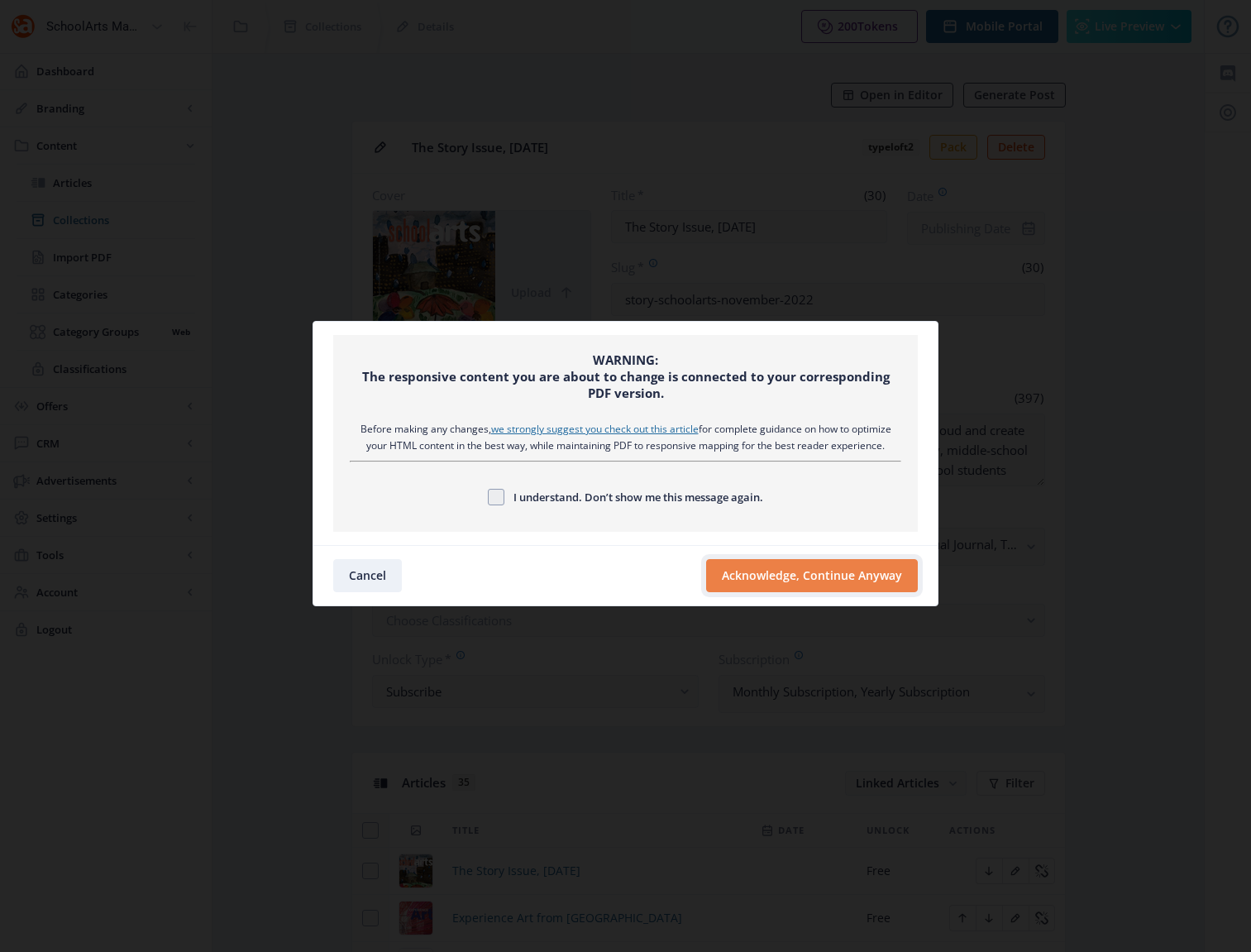
click at [793, 579] on button "Acknowledge, Continue Anyway" at bounding box center [812, 575] width 212 height 33
